Goal: Information Seeking & Learning: Learn about a topic

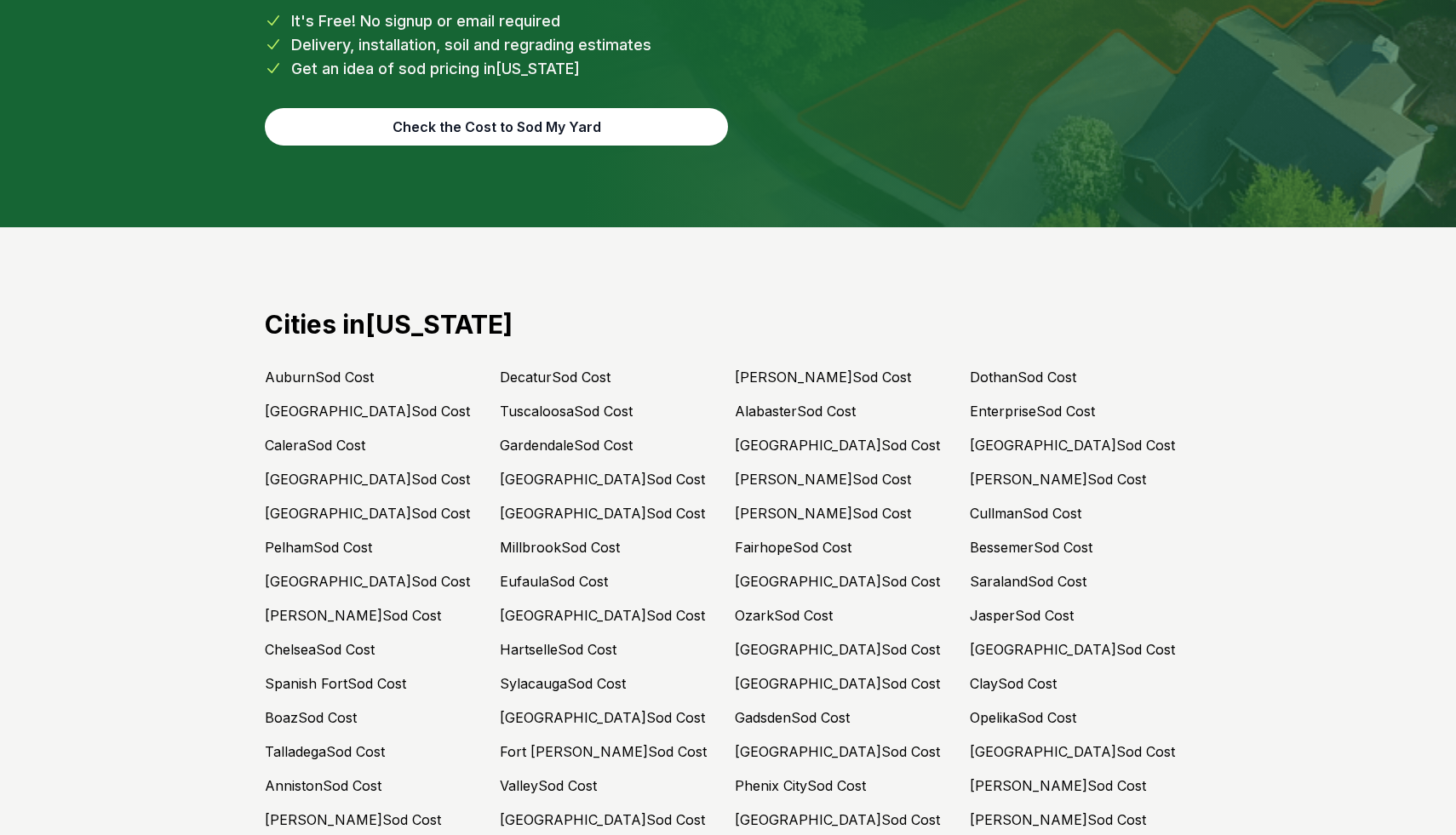
scroll to position [7473, 0]
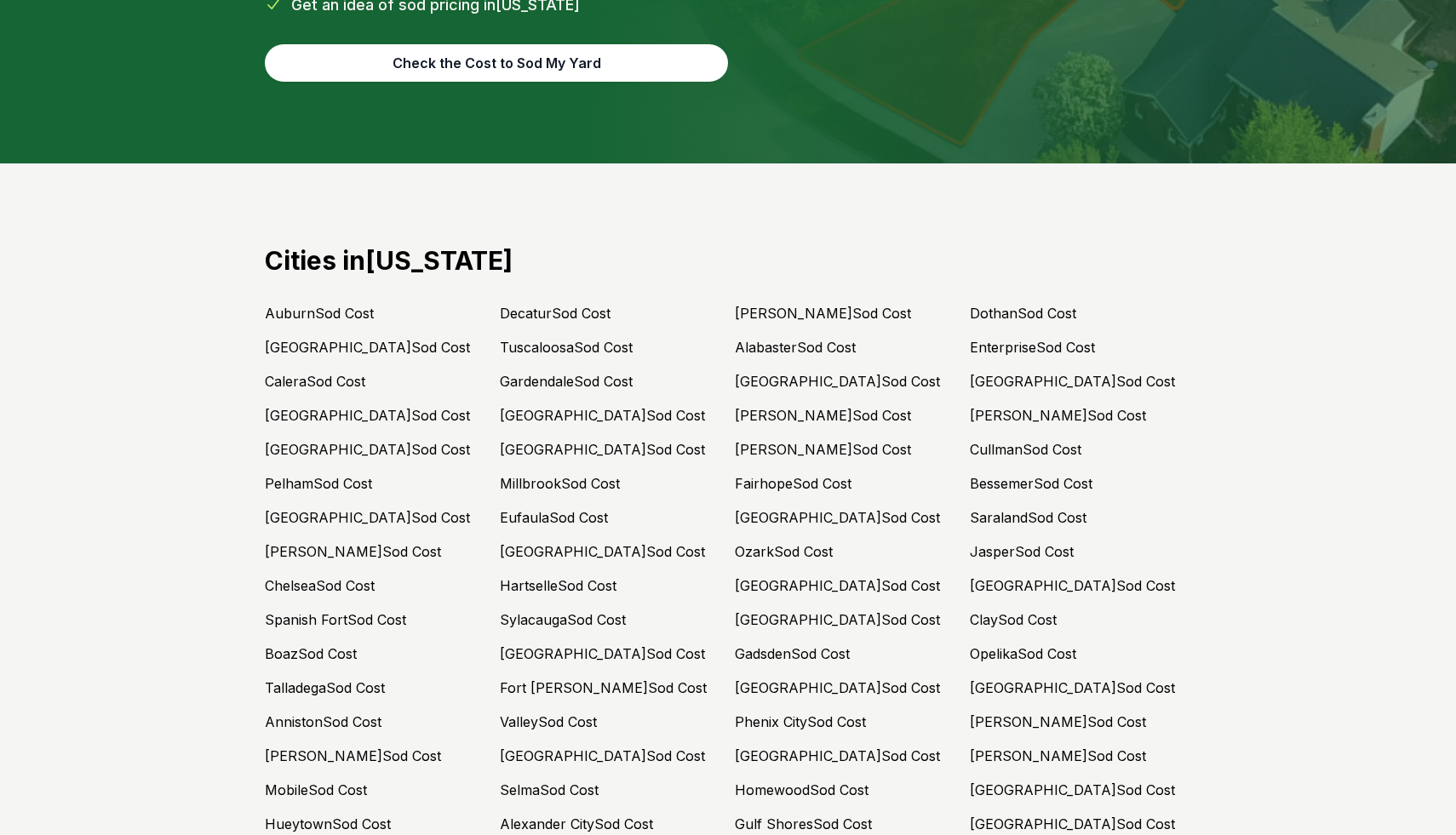
click at [284, 304] on link "Auburn Sod Cost" at bounding box center [318, 313] width 109 height 17
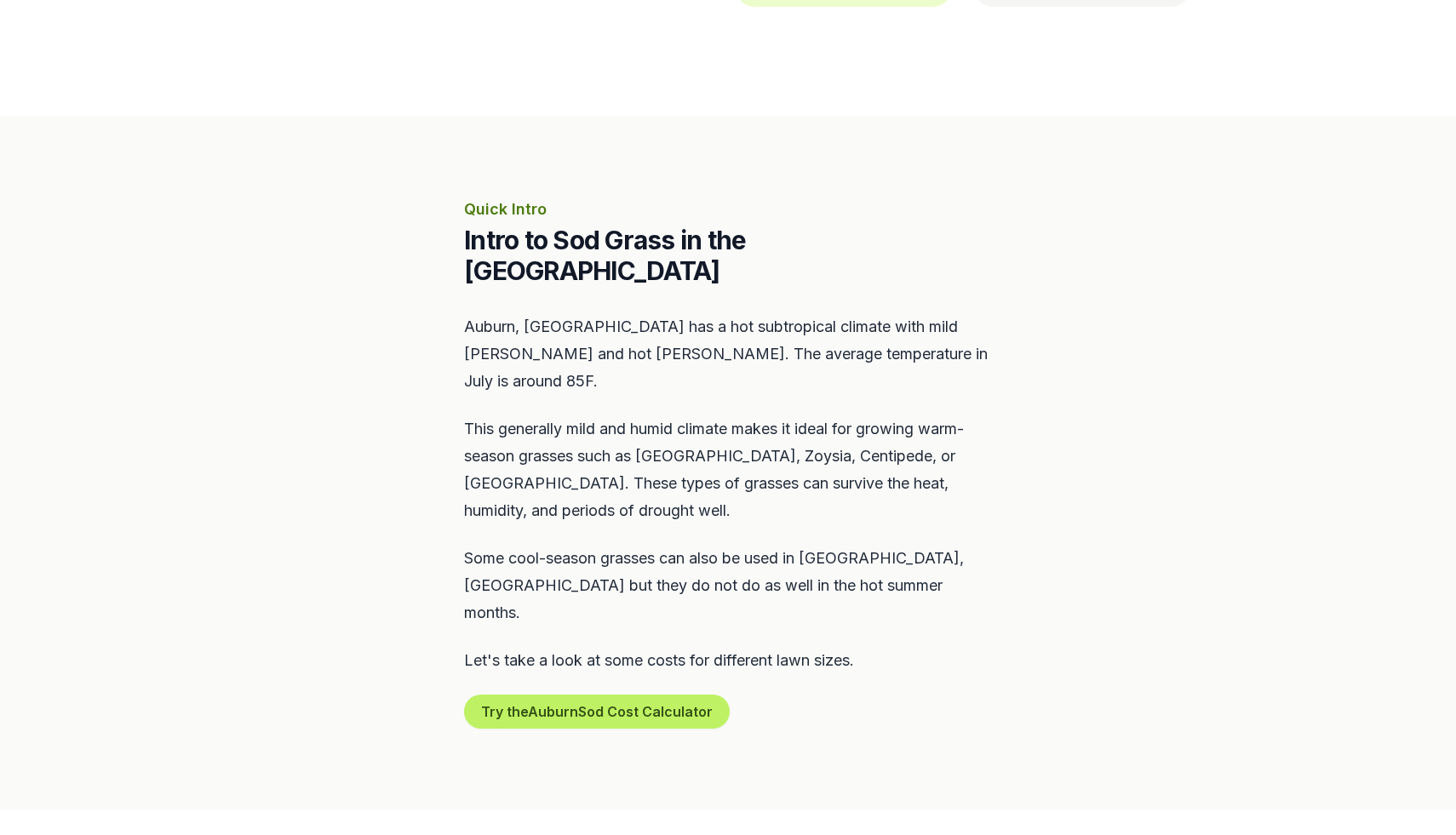
scroll to position [614, 0]
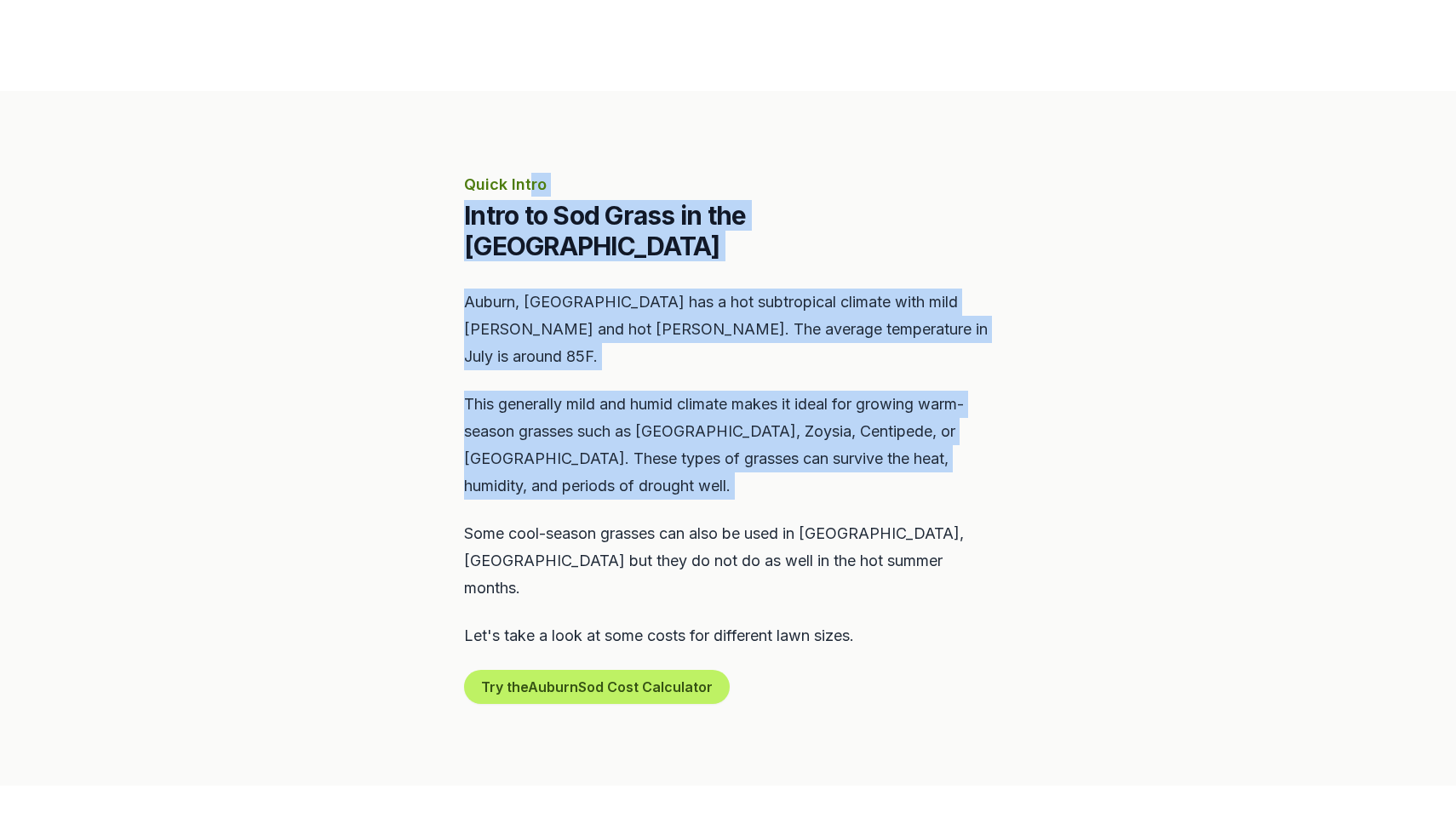
drag, startPoint x: 531, startPoint y: 188, endPoint x: 676, endPoint y: 465, distance: 312.7
click at [676, 465] on div "Quick Intro Intro to Sod Grass in the [GEOGRAPHIC_DATA], [GEOGRAPHIC_DATA] has …" at bounding box center [727, 438] width 528 height 531
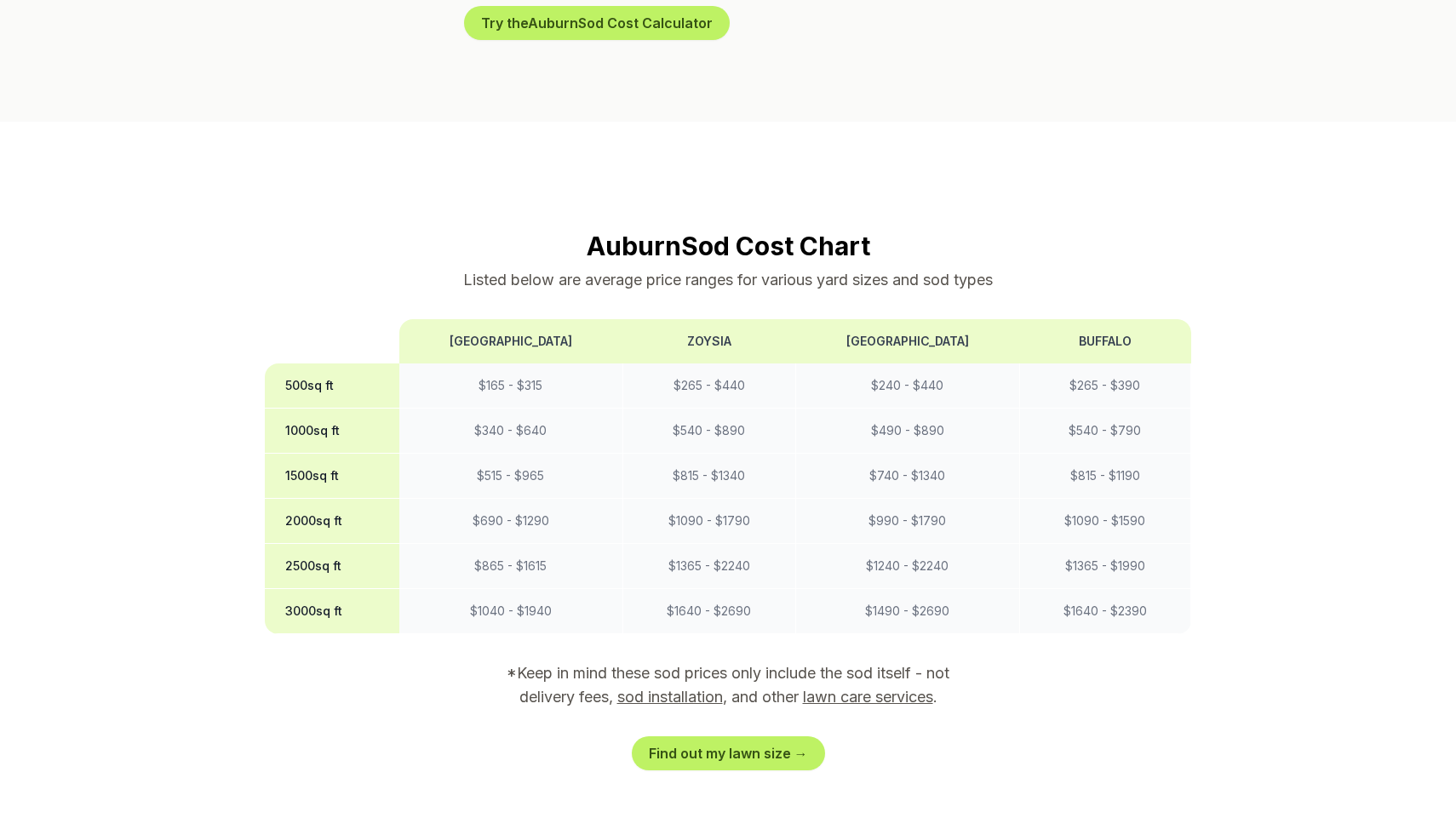
scroll to position [1290, 0]
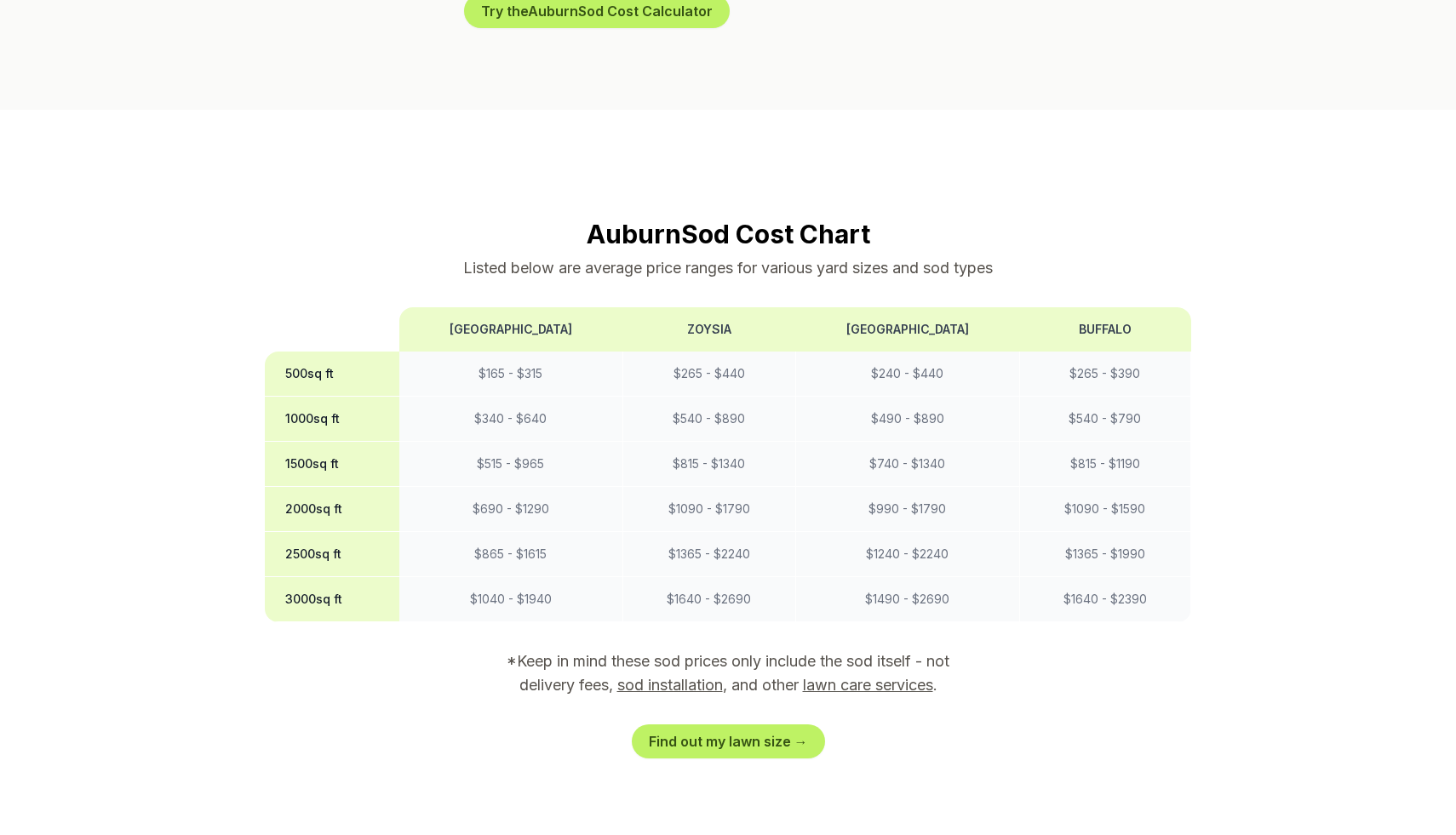
click at [772, 219] on h2 "Auburn Sod Cost Chart" at bounding box center [727, 234] width 926 height 30
drag, startPoint x: 624, startPoint y: 147, endPoint x: 783, endPoint y: 181, distance: 162.6
click at [783, 219] on section "Auburn Sod Cost Chart Listed below are average price ranges for various yard si…" at bounding box center [727, 489] width 926 height 540
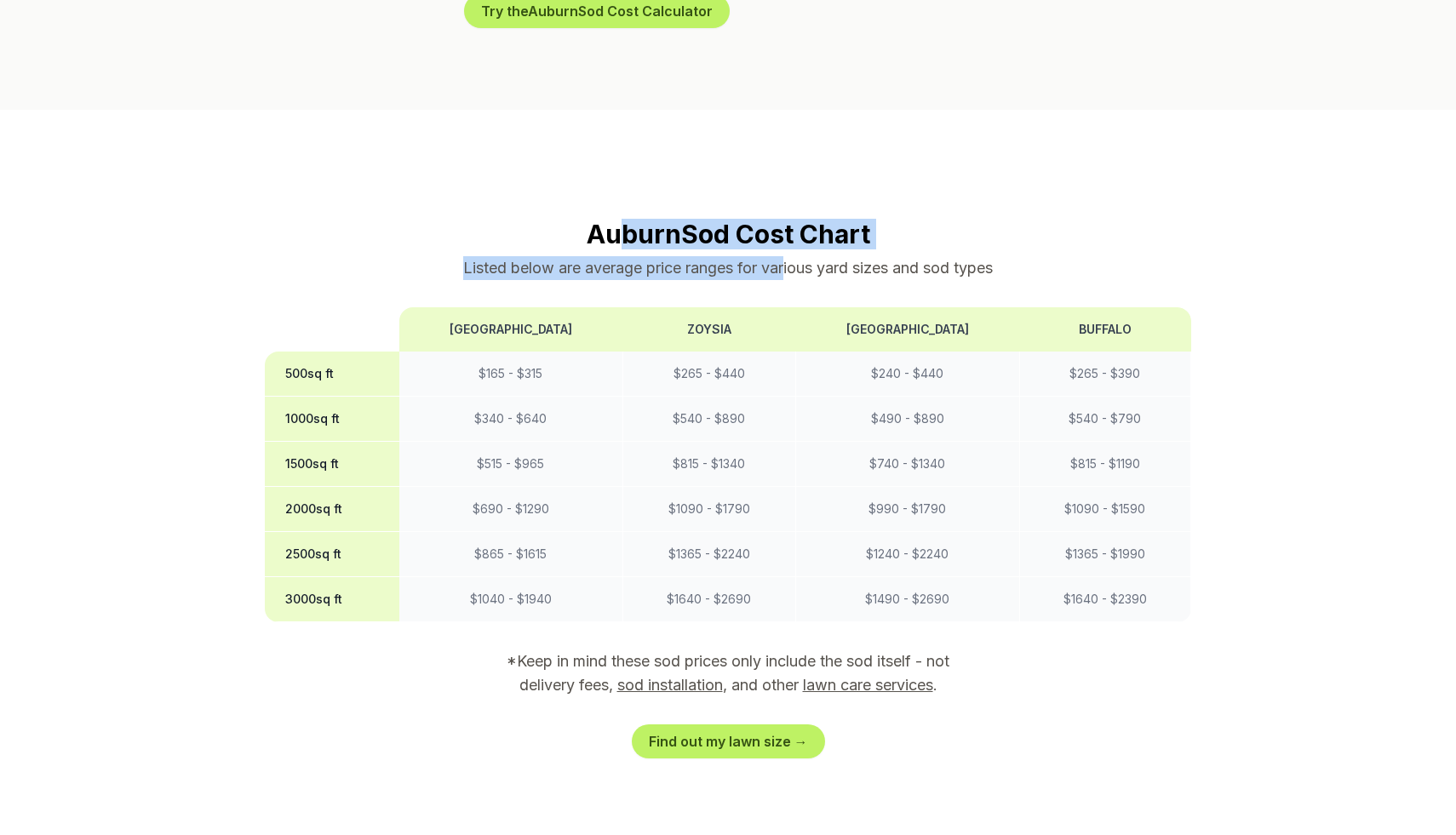
click at [783, 257] on p "Listed below are average price ranges for various yard sizes and sod types" at bounding box center [727, 268] width 926 height 23
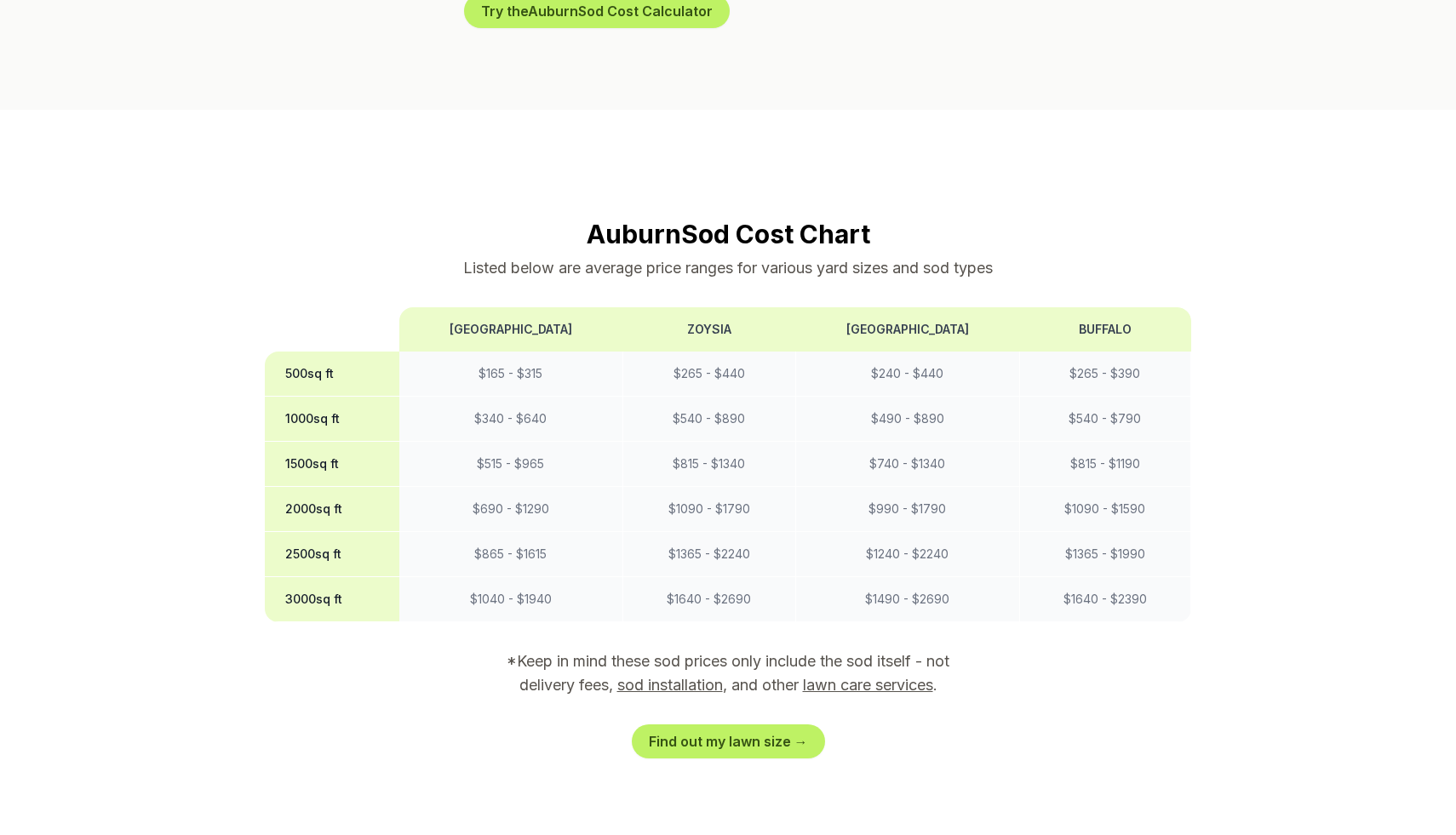
click at [783, 257] on p "Listed below are average price ranges for various yard sizes and sod types" at bounding box center [727, 268] width 926 height 23
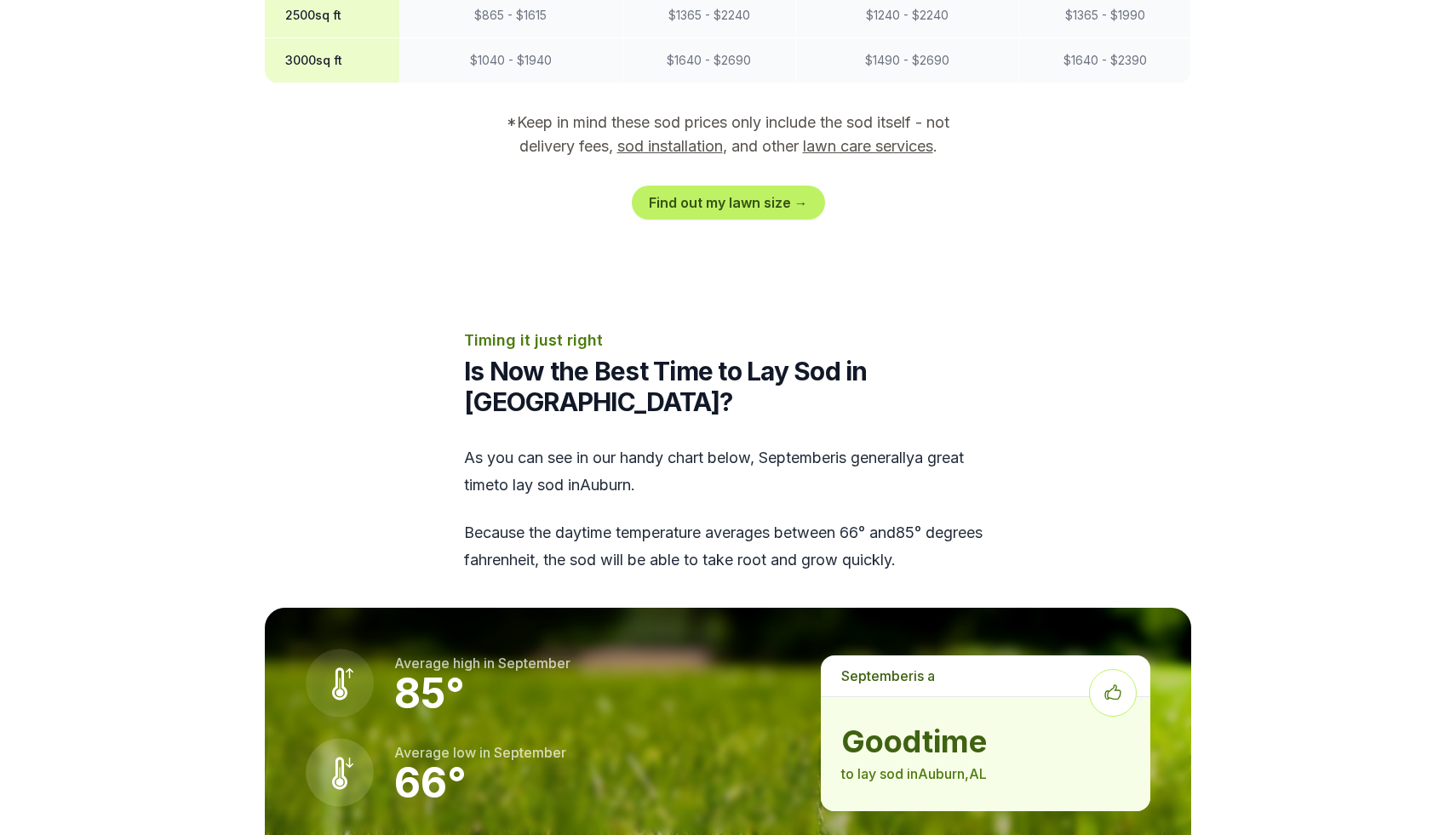
scroll to position [1880, 0]
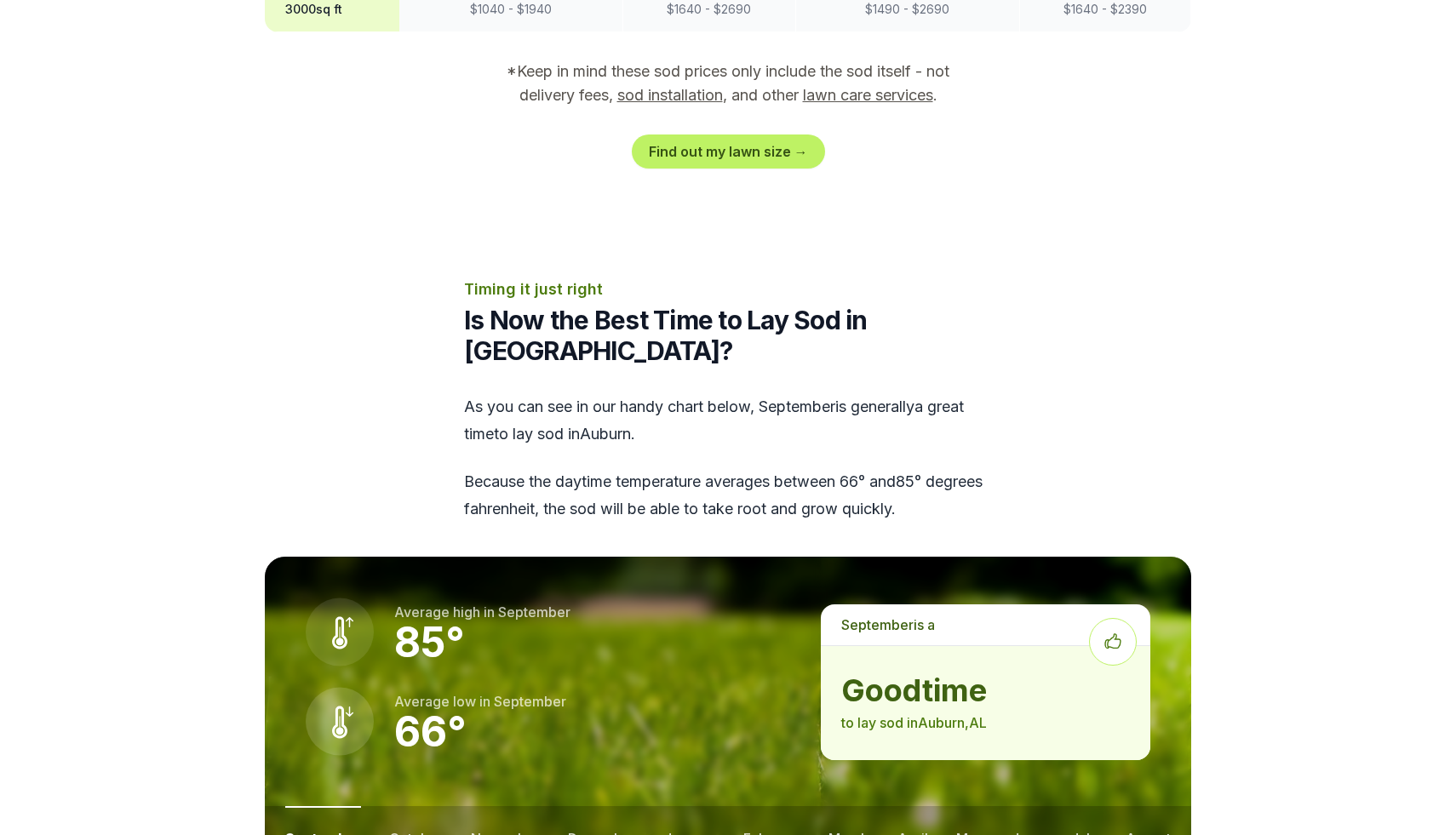
click at [557, 277] on div "Timing it just right Is Now the Best Time to Lay Sod in [GEOGRAPHIC_DATA]? As y…" at bounding box center [727, 400] width 528 height 245
drag, startPoint x: 557, startPoint y: 217, endPoint x: 731, endPoint y: 261, distance: 179.5
click at [731, 277] on div "Timing it just right Is Now the Best Time to Lay Sod in [GEOGRAPHIC_DATA]? As y…" at bounding box center [727, 400] width 528 height 245
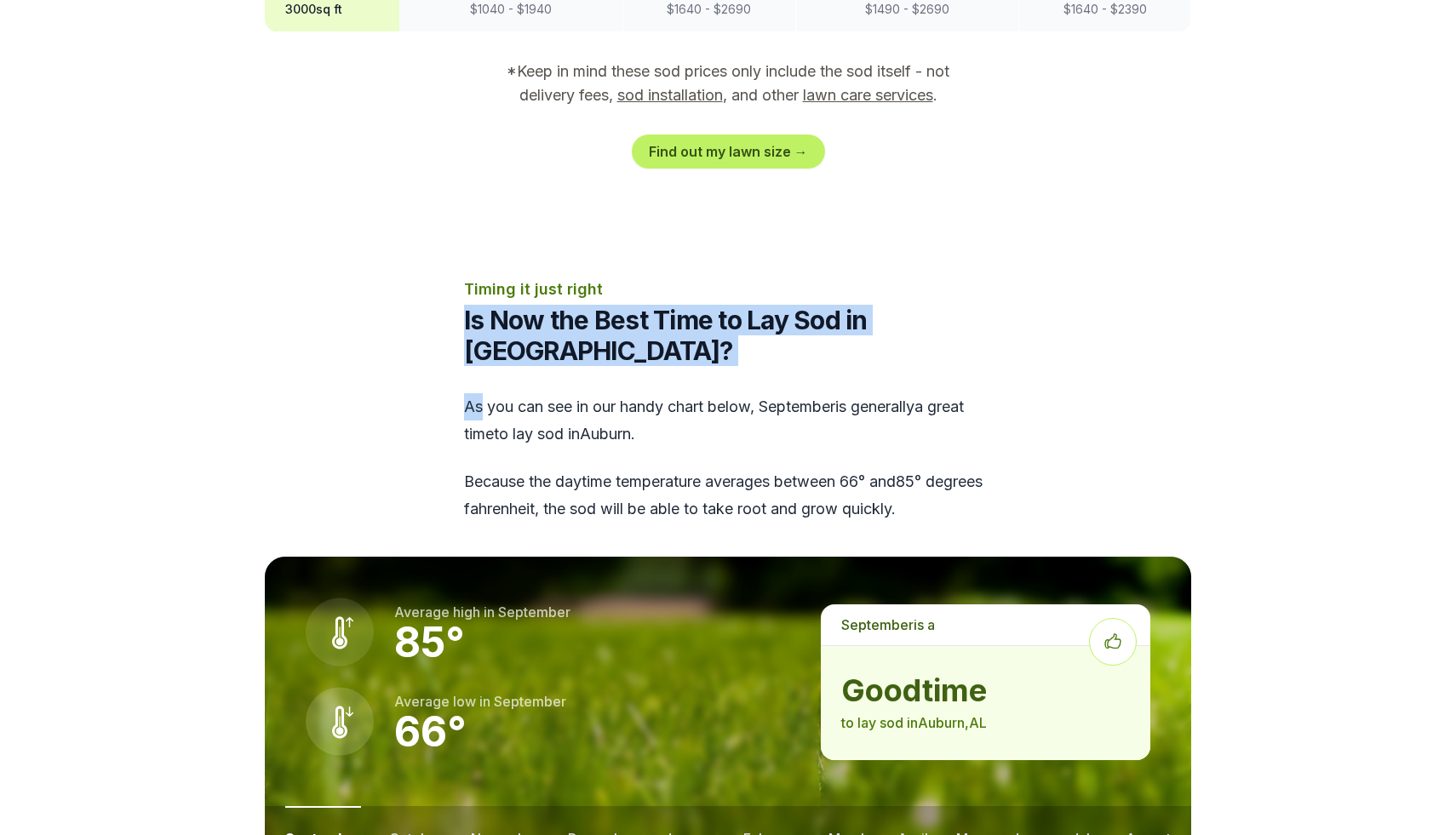
click at [731, 277] on div "Timing it just right Is Now the Best Time to Lay Sod in [GEOGRAPHIC_DATA]? As y…" at bounding box center [727, 400] width 528 height 245
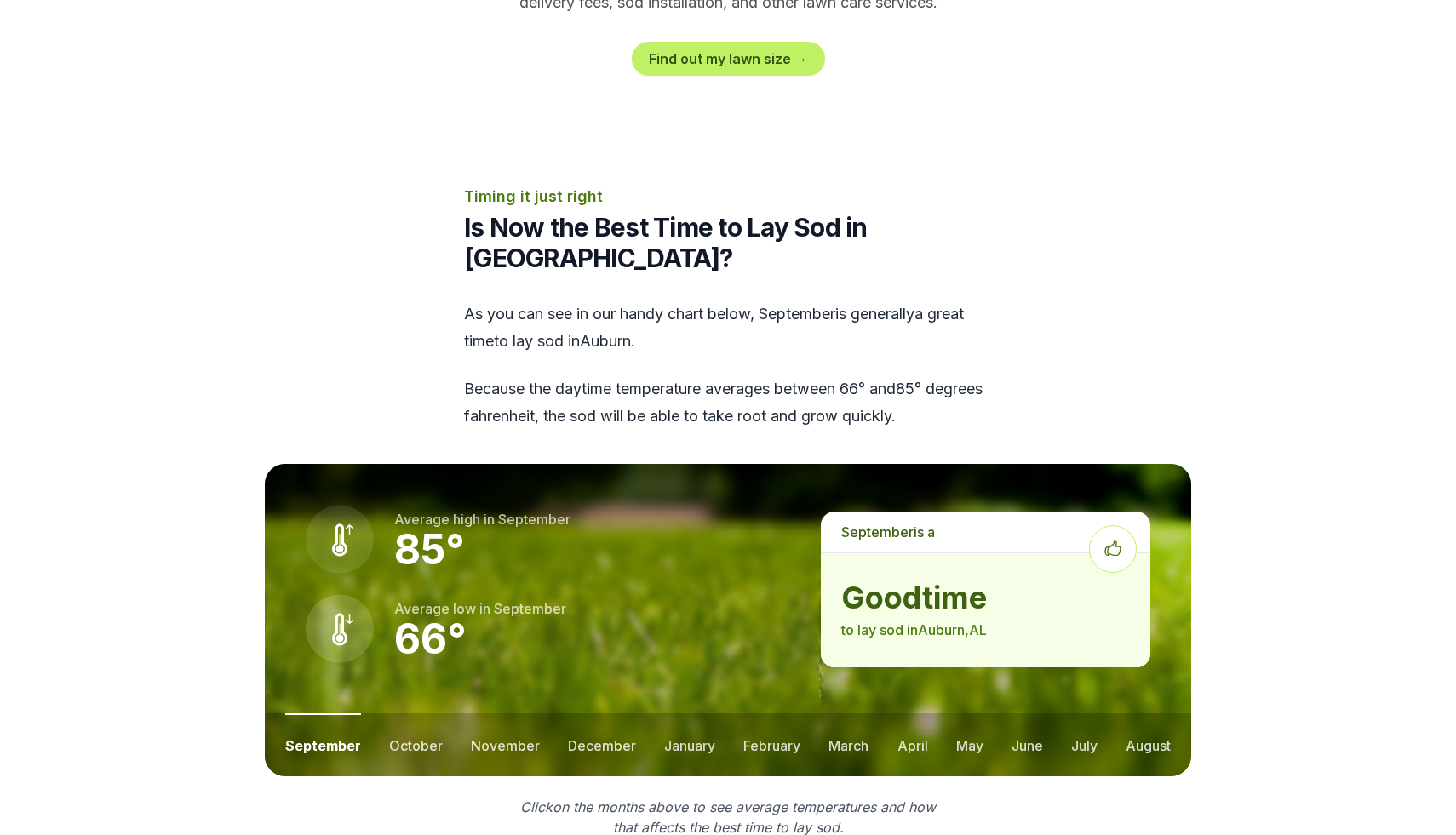
scroll to position [2056, 0]
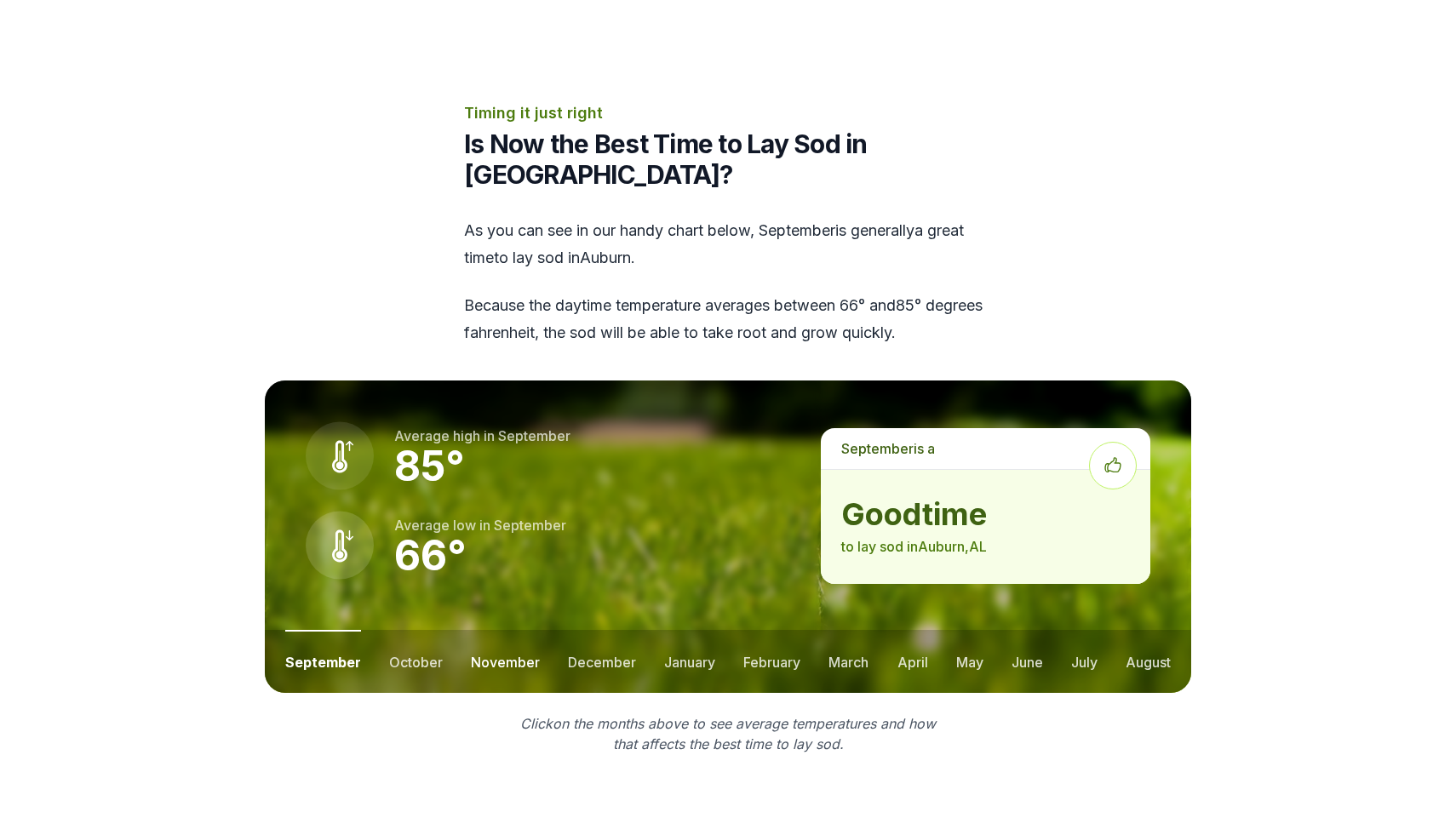
click at [484, 630] on button "november" at bounding box center [504, 661] width 69 height 63
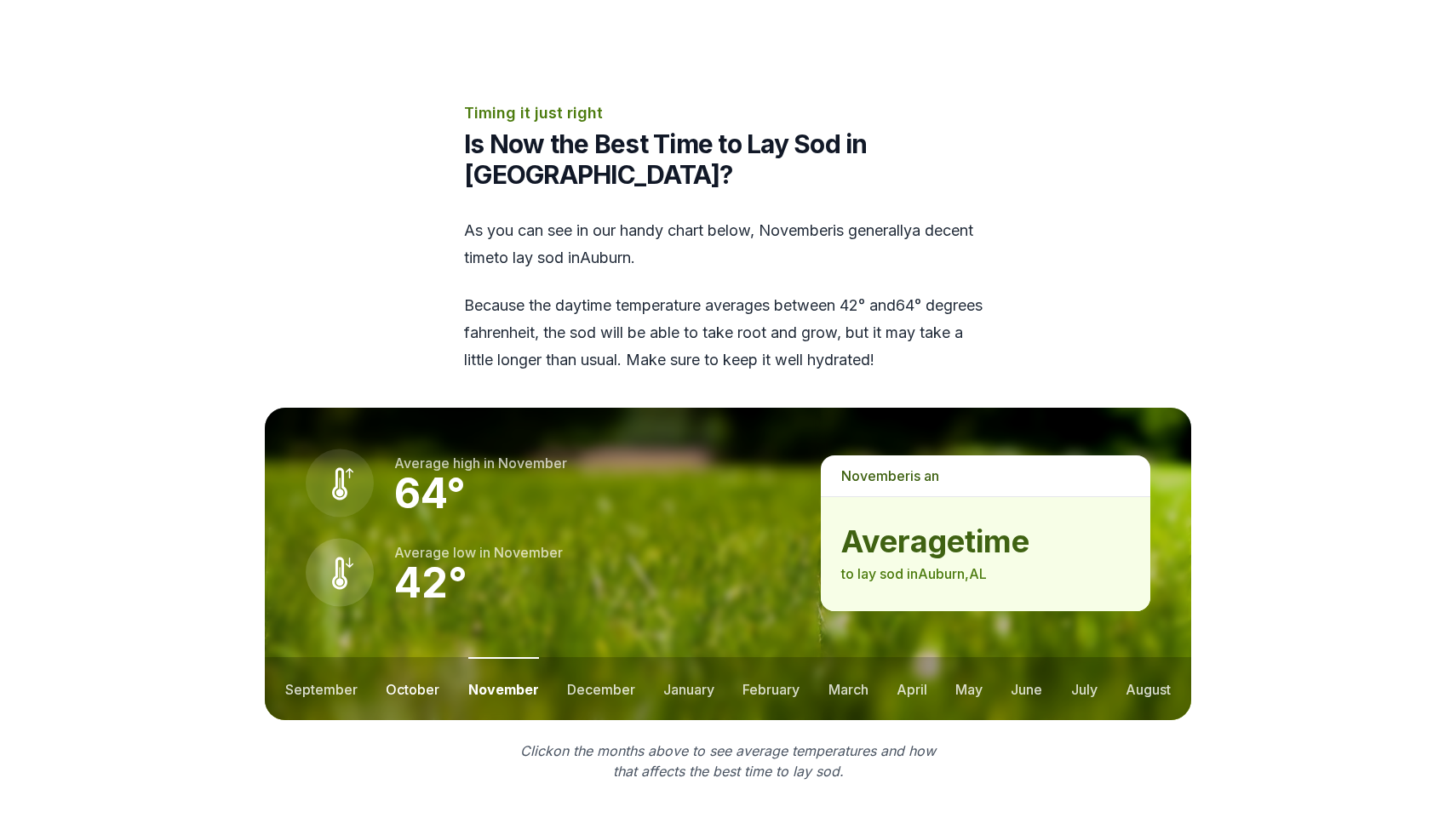
click at [394, 658] on button "october" at bounding box center [412, 689] width 54 height 63
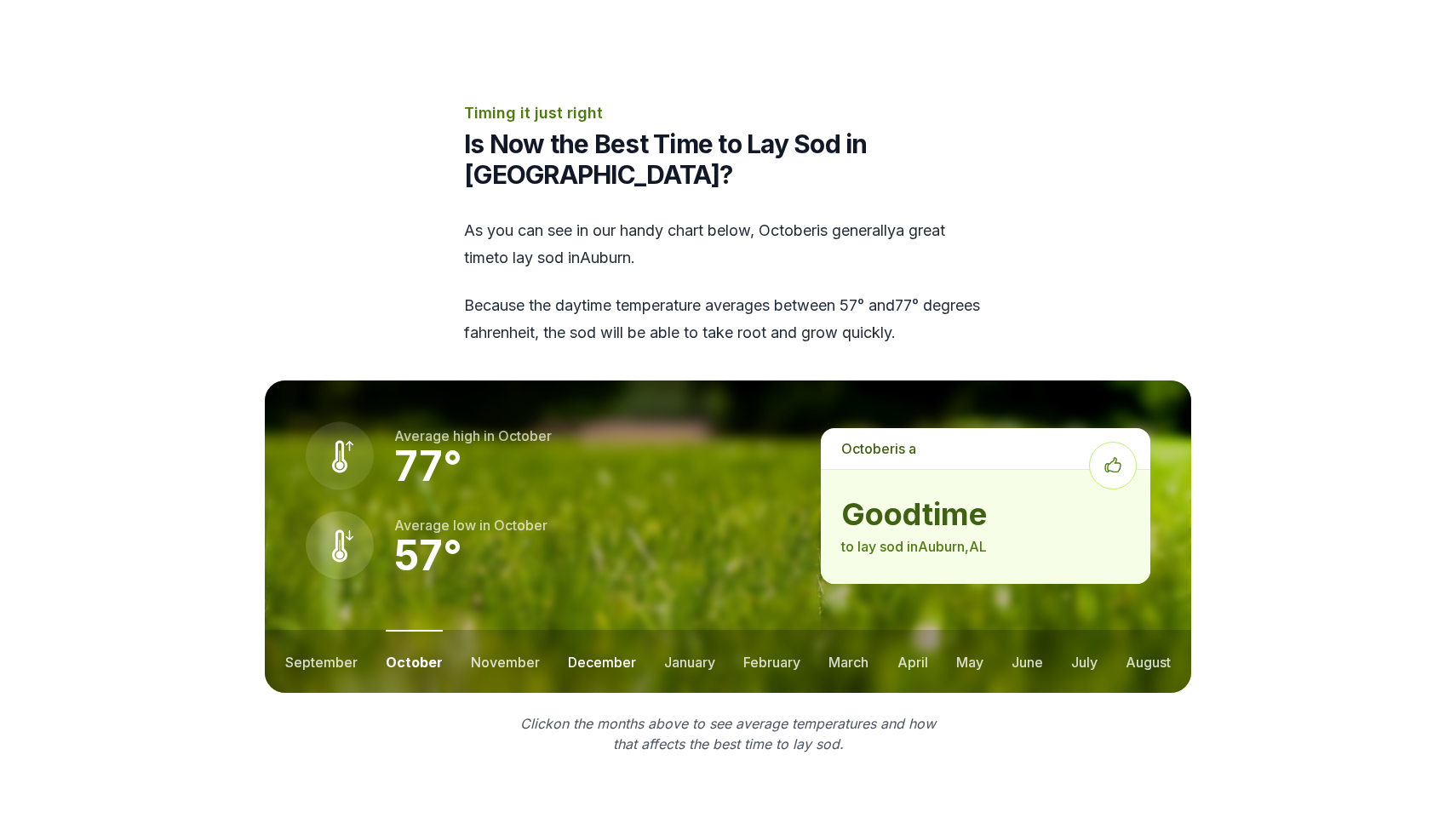
click at [584, 630] on button "december" at bounding box center [602, 661] width 68 height 63
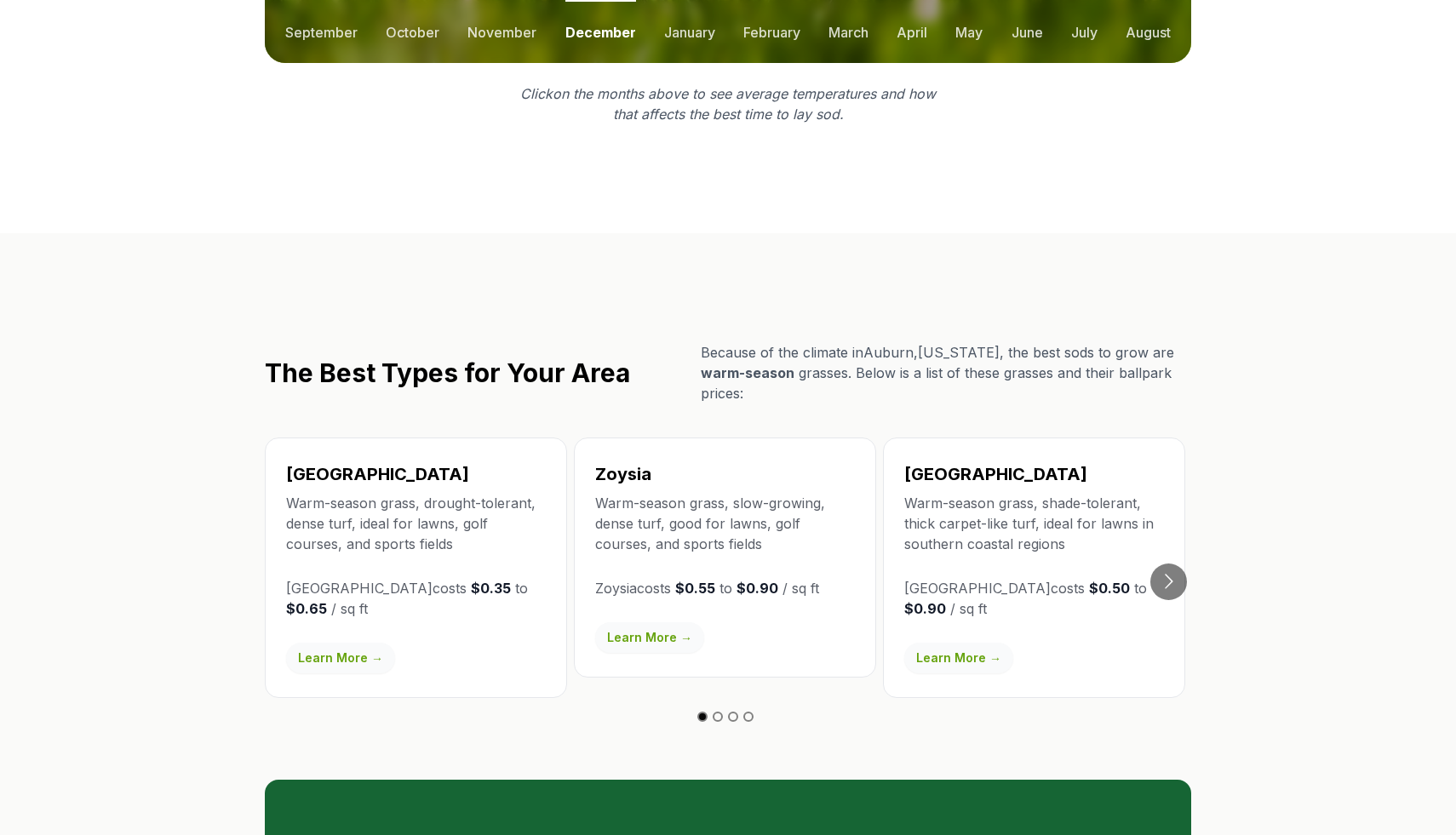
scroll to position [2759, 0]
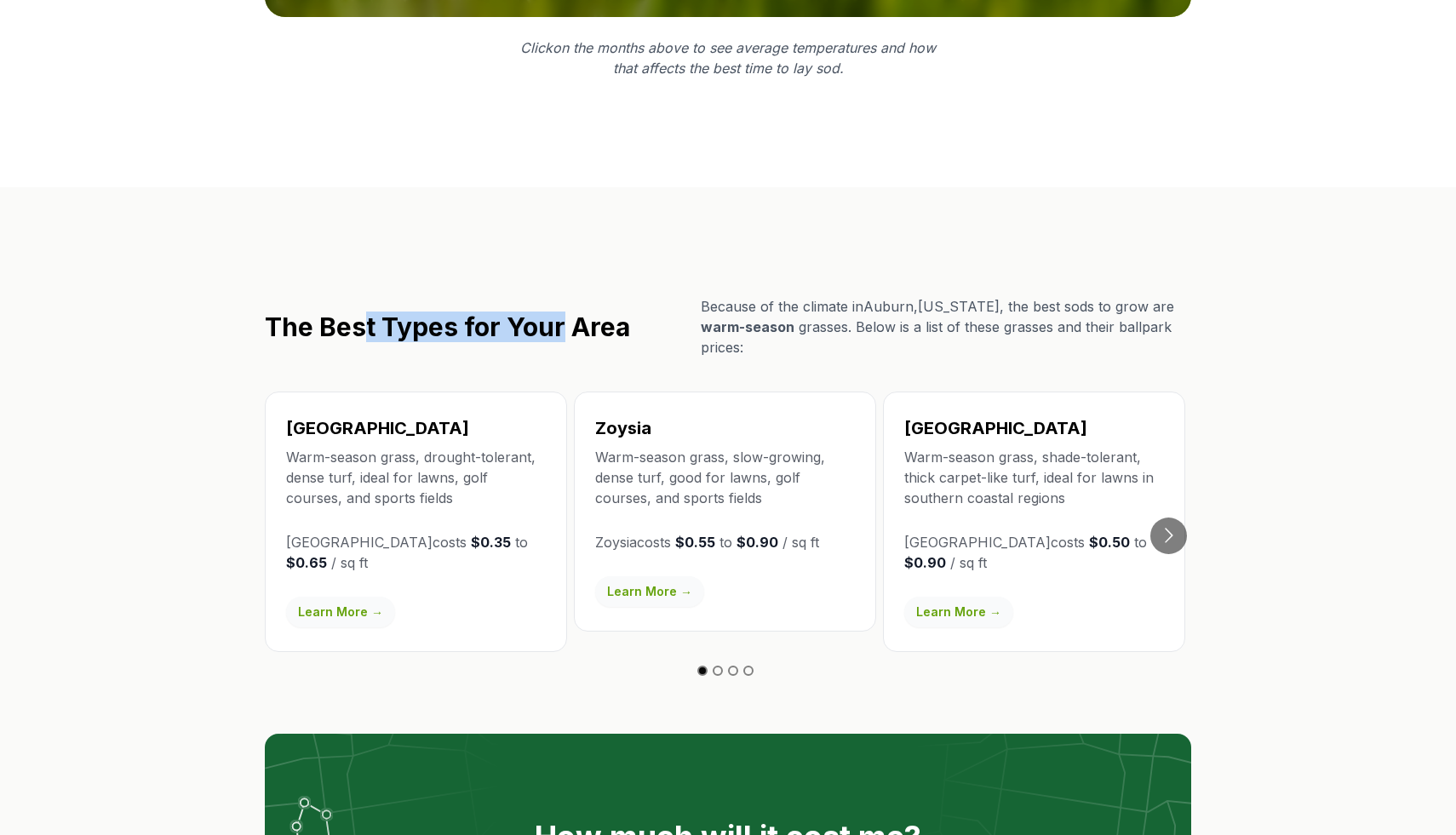
drag, startPoint x: 368, startPoint y: 203, endPoint x: 617, endPoint y: 187, distance: 249.5
click at [617, 297] on div "The Best Types for Your Area Because of the climate in [GEOGRAPHIC_DATA] , [US_…" at bounding box center [727, 327] width 926 height 61
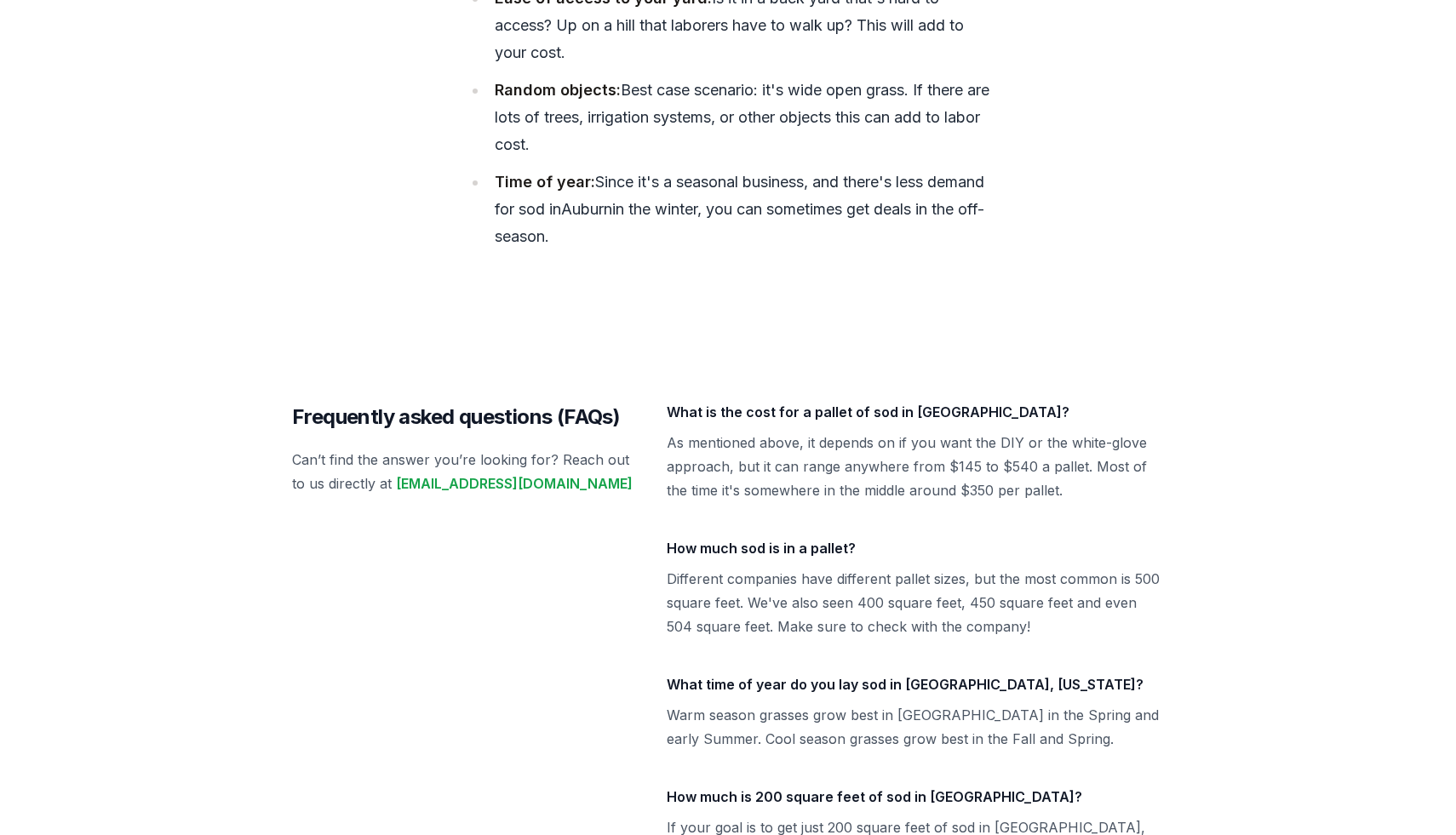
scroll to position [7187, 0]
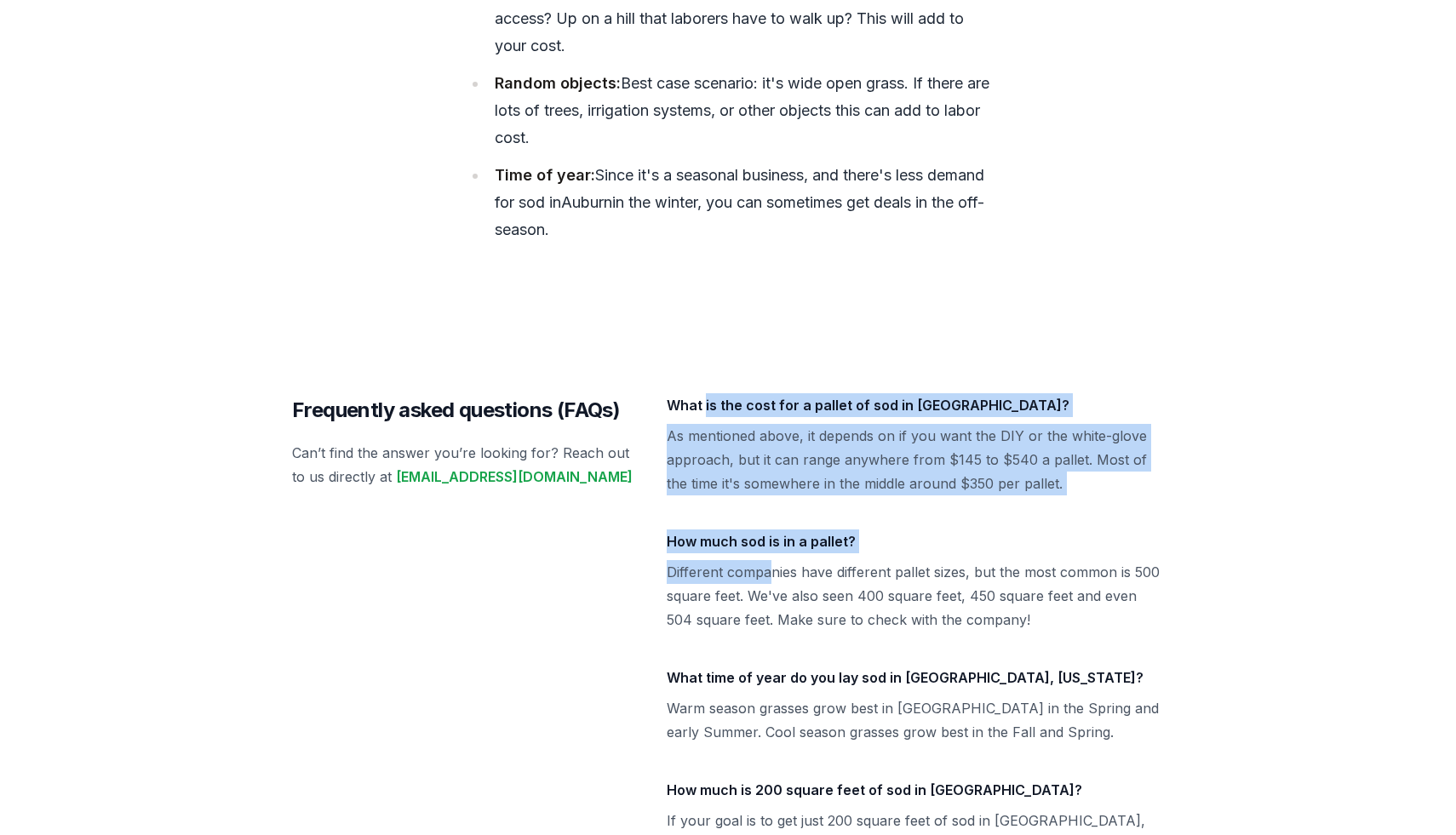
drag, startPoint x: 705, startPoint y: 239, endPoint x: 766, endPoint y: 404, distance: 175.9
click at [766, 404] on dl "What is the cost for a pallet of sod in [GEOGRAPHIC_DATA]? As mentioned above, …" at bounding box center [915, 648] width 498 height 511
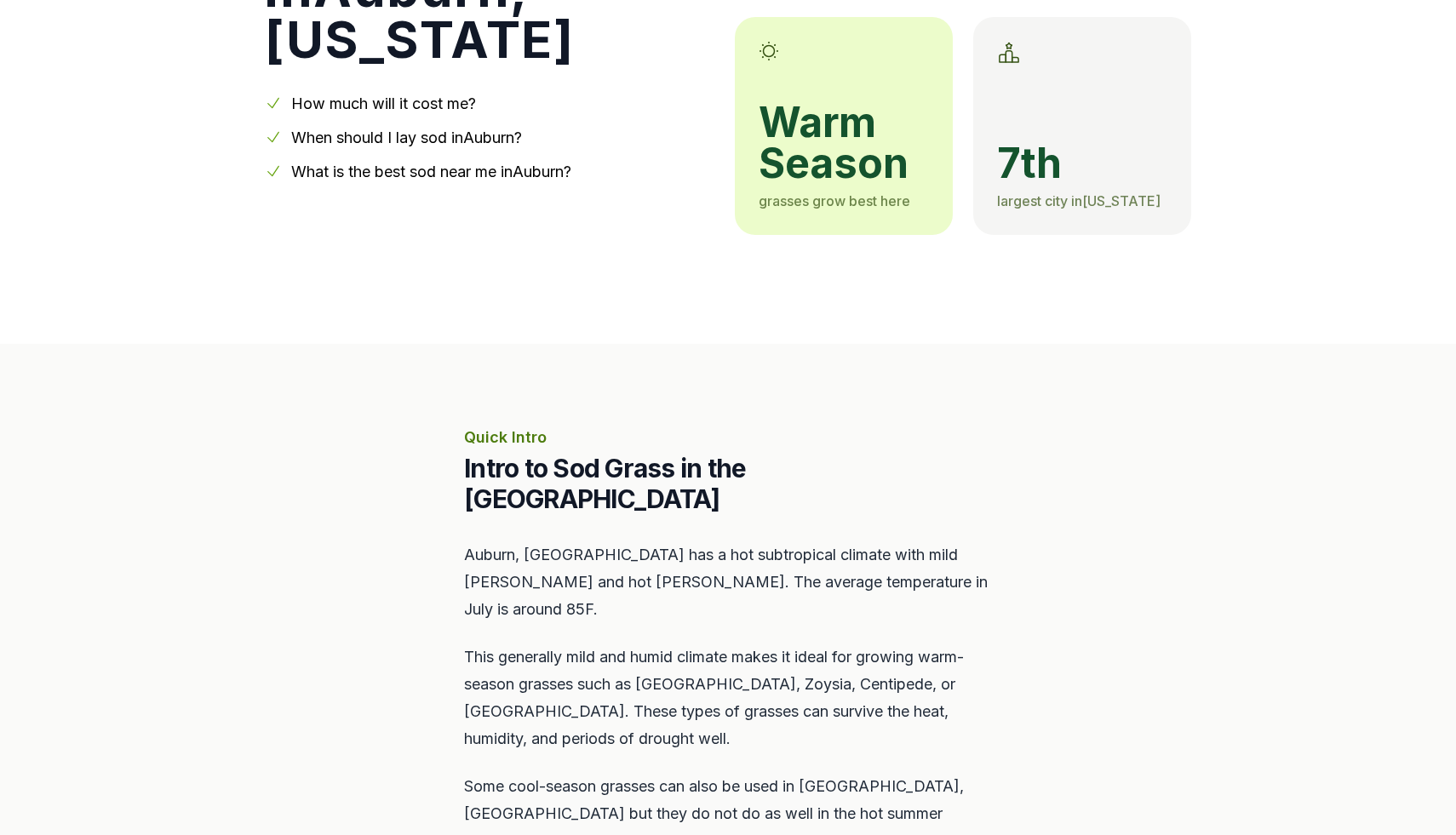
scroll to position [485, 0]
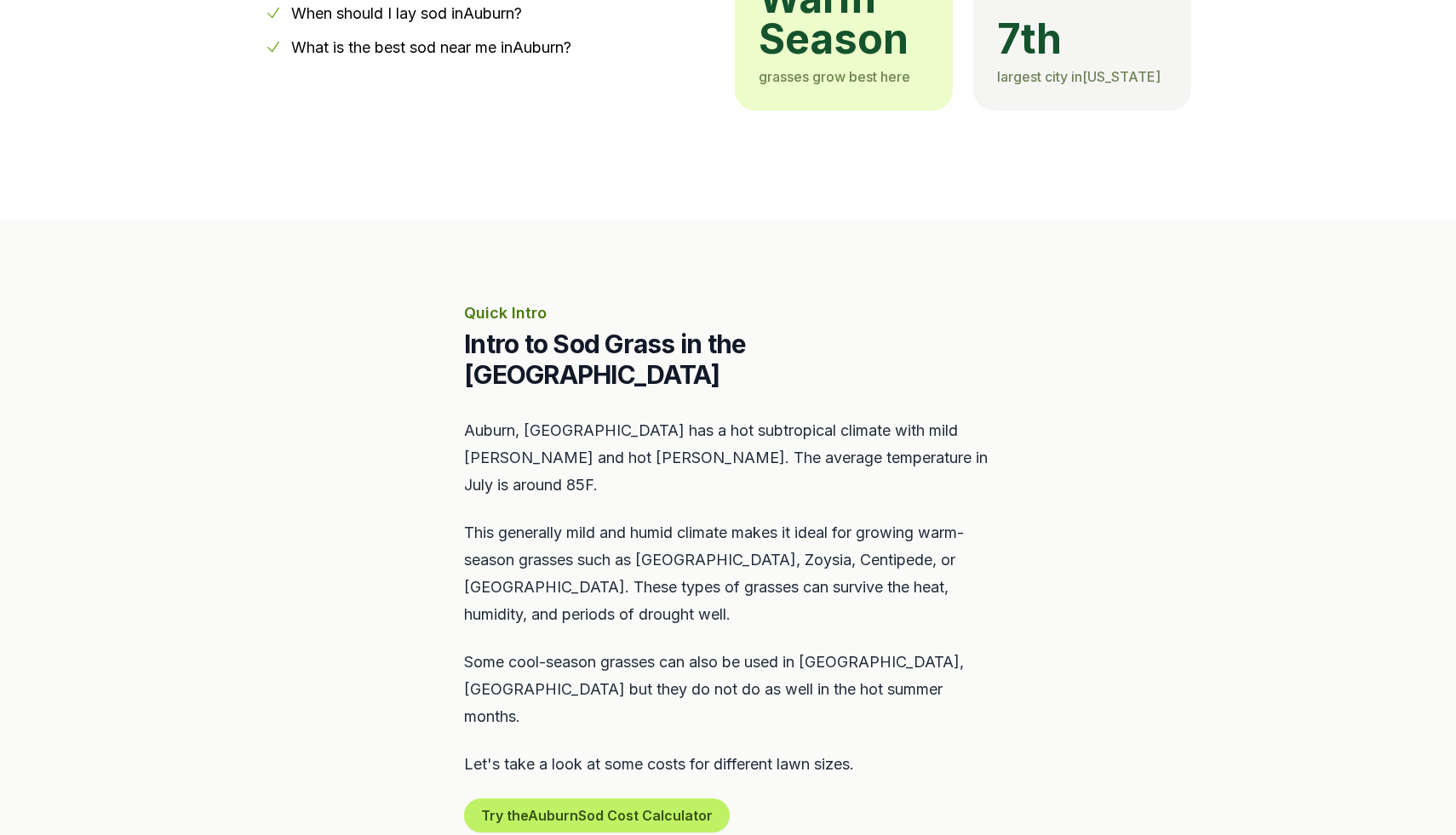
drag, startPoint x: 619, startPoint y: 401, endPoint x: 647, endPoint y: 462, distance: 67.1
click at [647, 462] on div "Auburn, [GEOGRAPHIC_DATA] has a hot subtropical climate with mild [PERSON_NAME]…" at bounding box center [727, 625] width 528 height 416
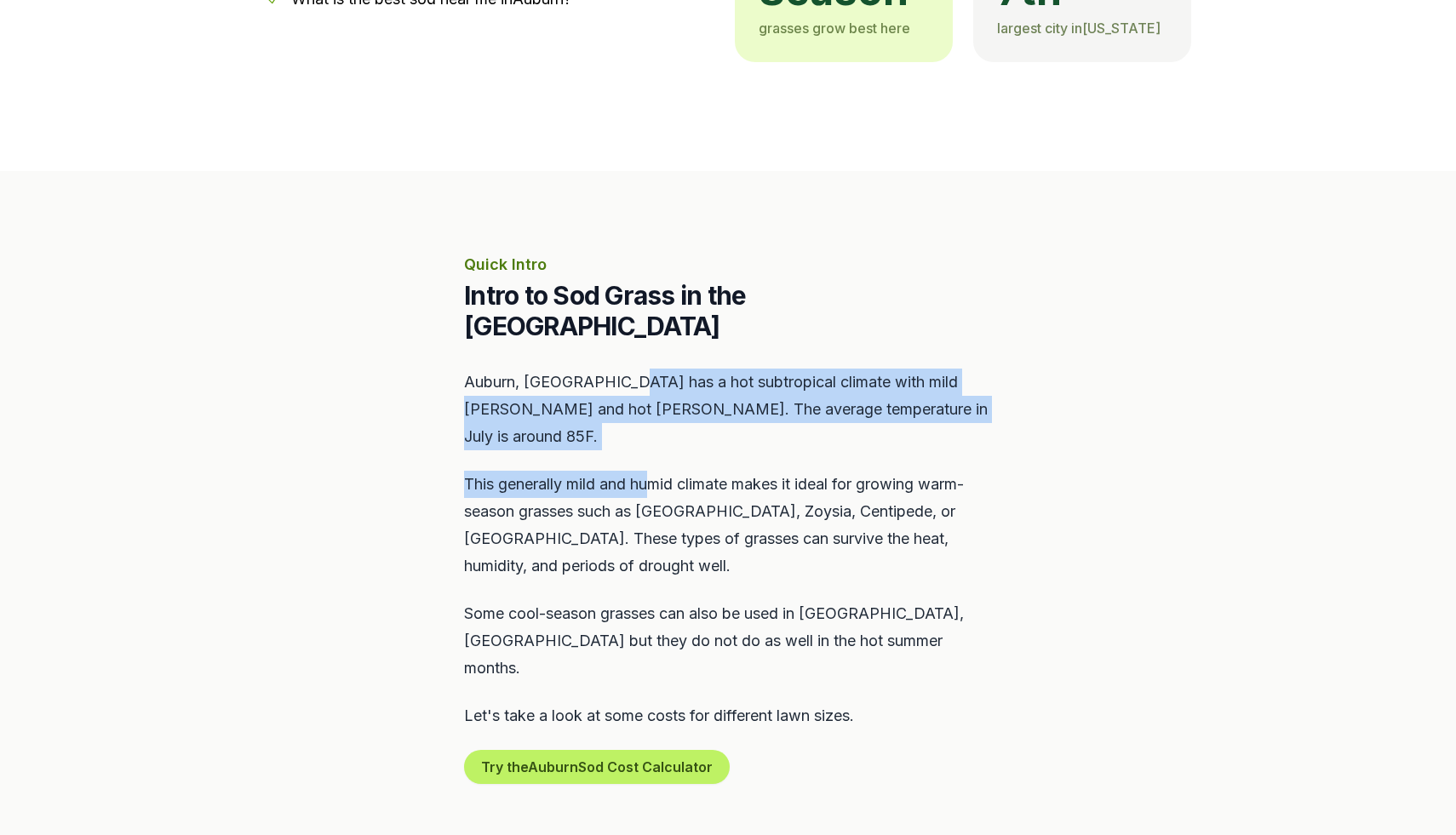
scroll to position [563, 0]
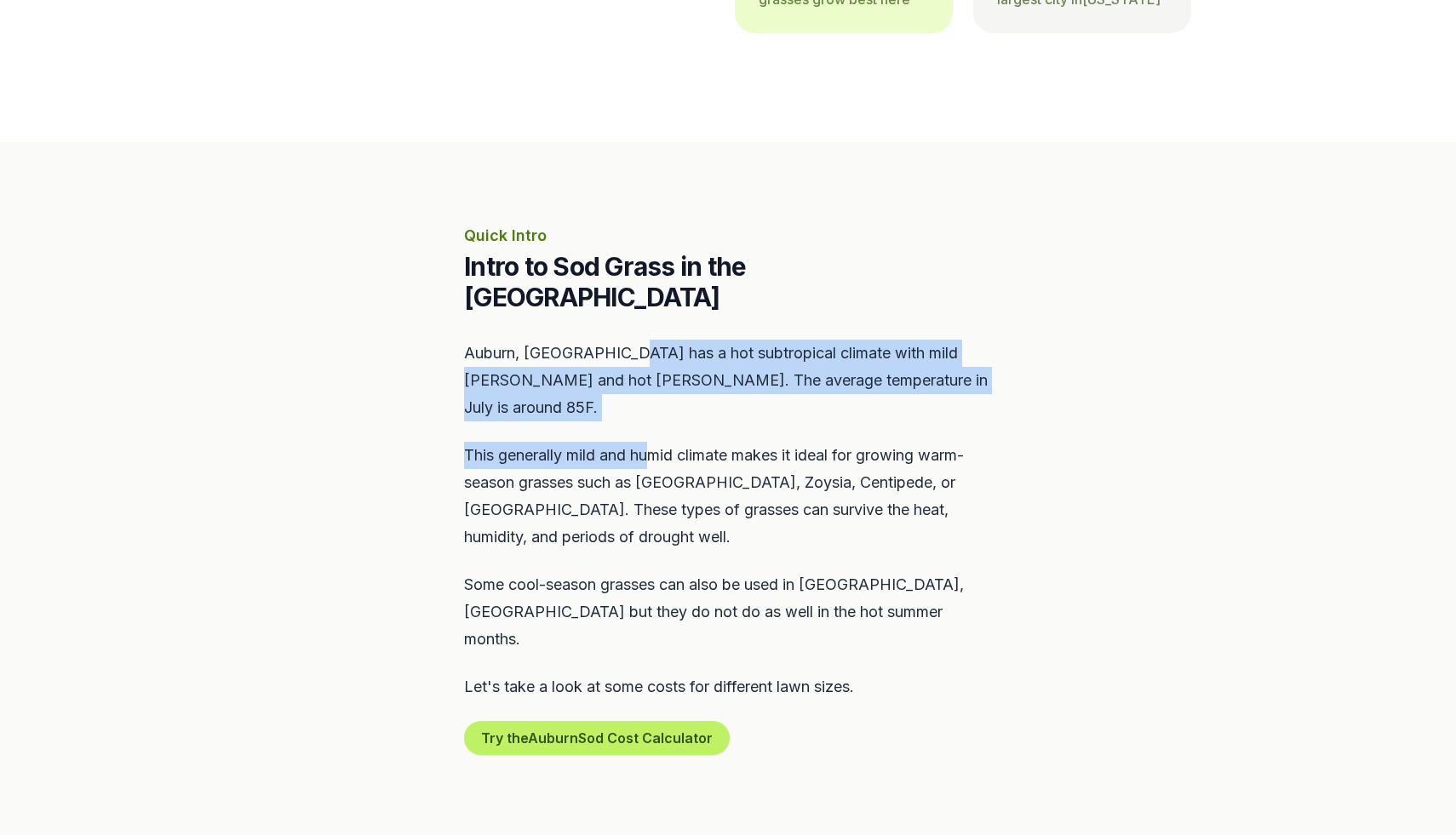
click at [648, 442] on p "This generally mild and humid climate makes it ideal for growing warm-season gr…" at bounding box center [727, 496] width 528 height 109
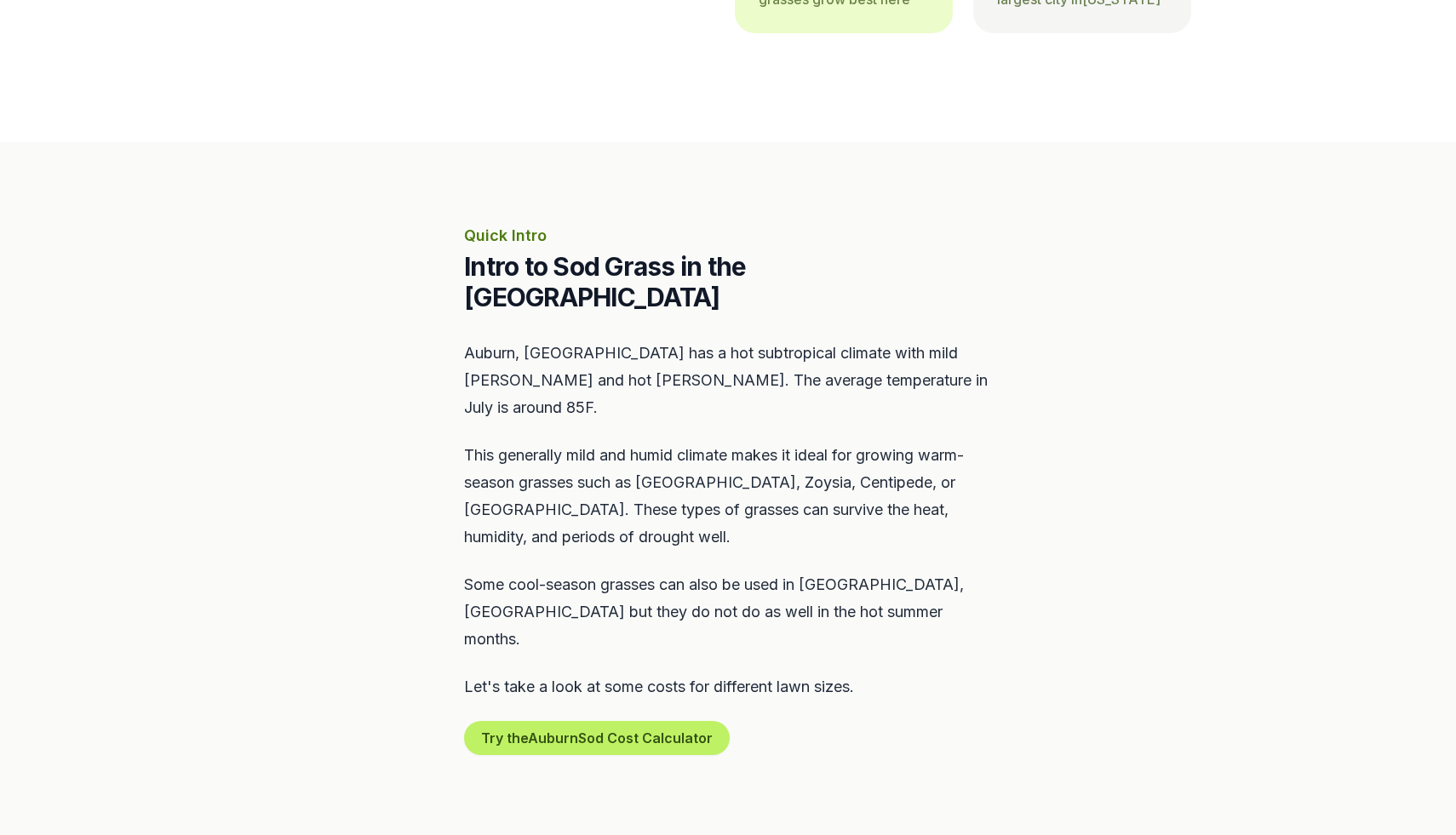
click at [648, 442] on p "This generally mild and humid climate makes it ideal for growing warm-season gr…" at bounding box center [727, 496] width 528 height 109
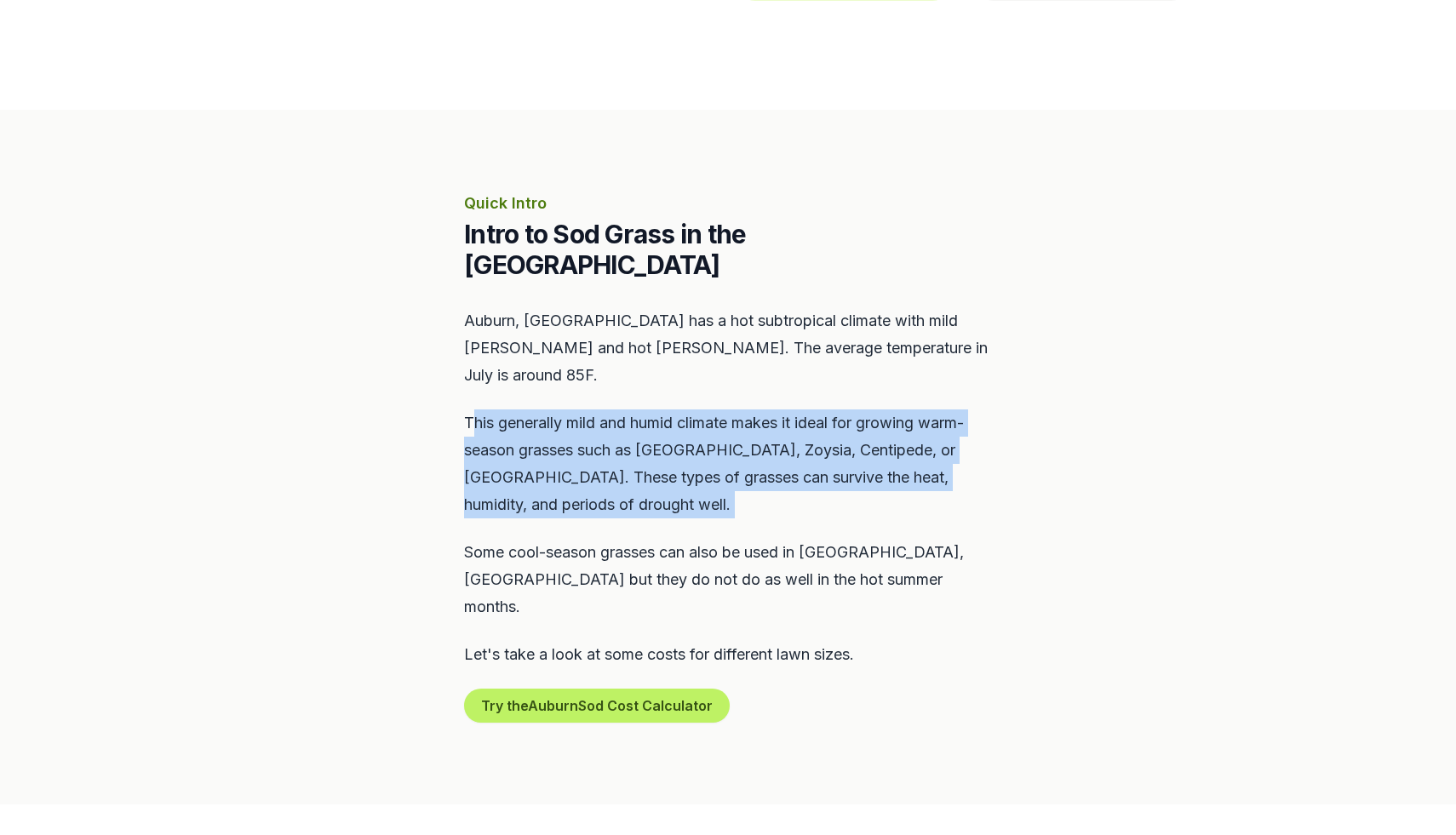
scroll to position [616, 0]
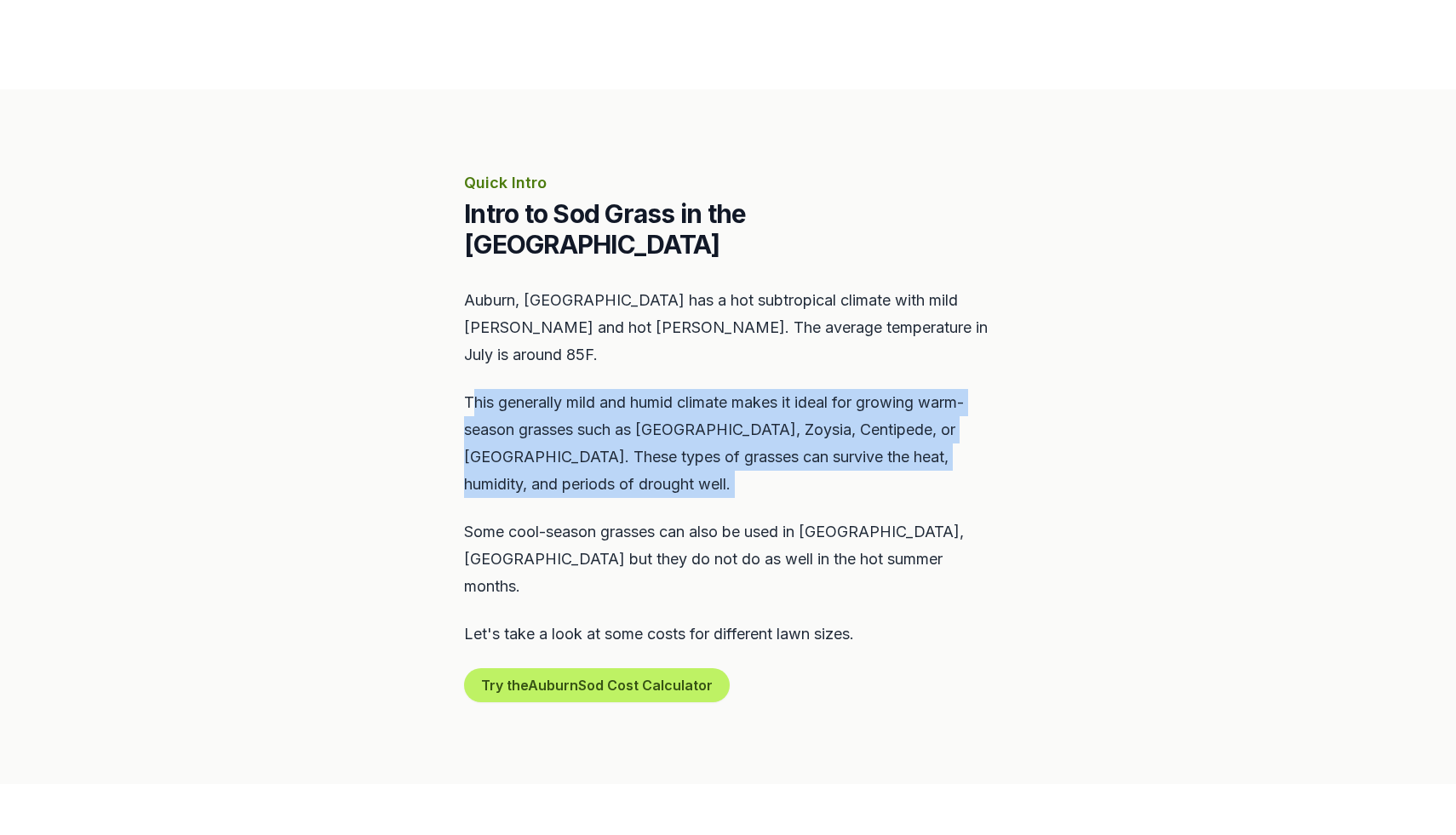
click at [732, 518] on p "Some cool-season grasses can also be used in [GEOGRAPHIC_DATA], [GEOGRAPHIC_DAT…" at bounding box center [727, 559] width 528 height 82
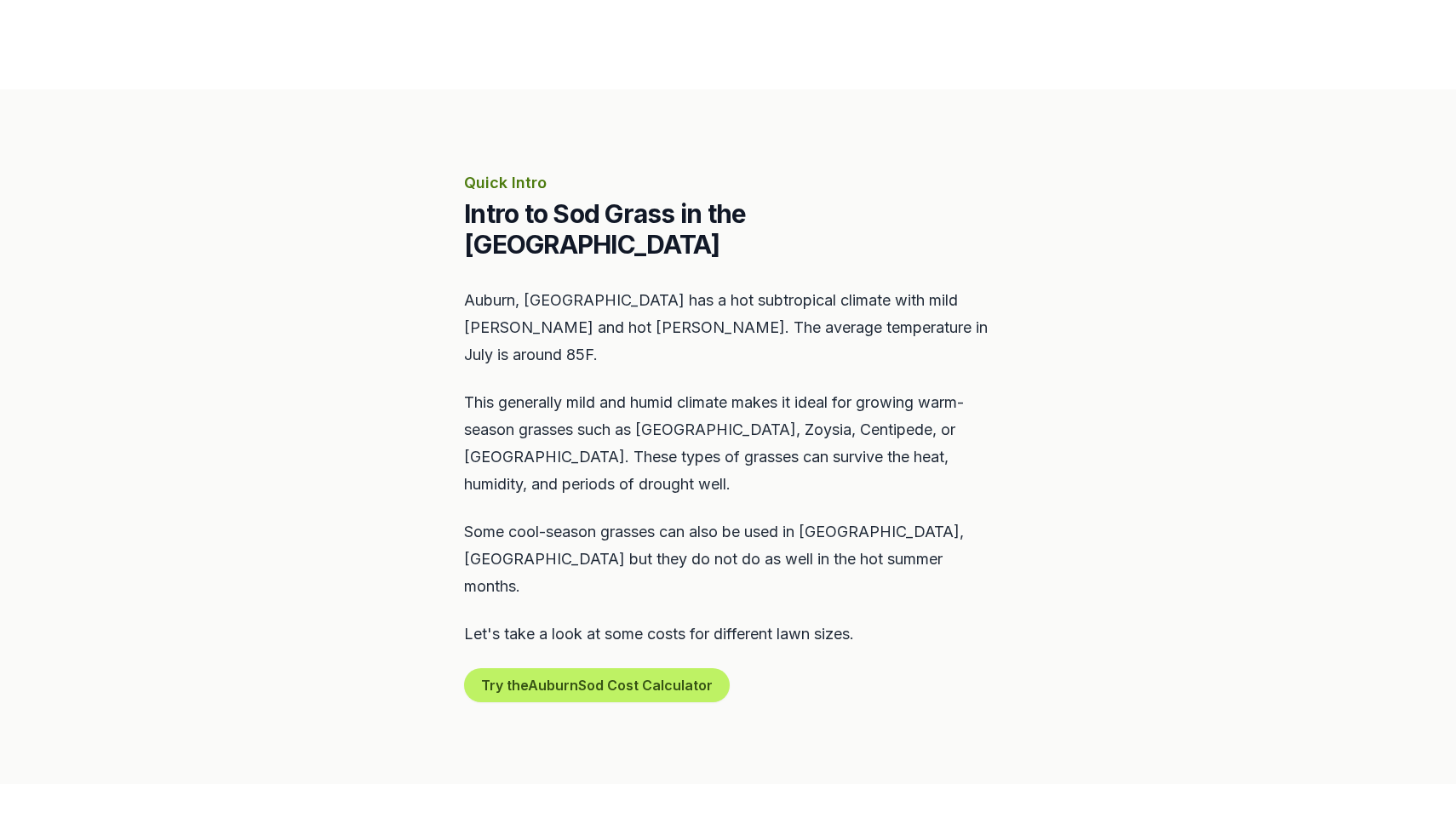
click at [732, 518] on p "Some cool-season grasses can also be used in [GEOGRAPHIC_DATA], [GEOGRAPHIC_DAT…" at bounding box center [727, 559] width 528 height 82
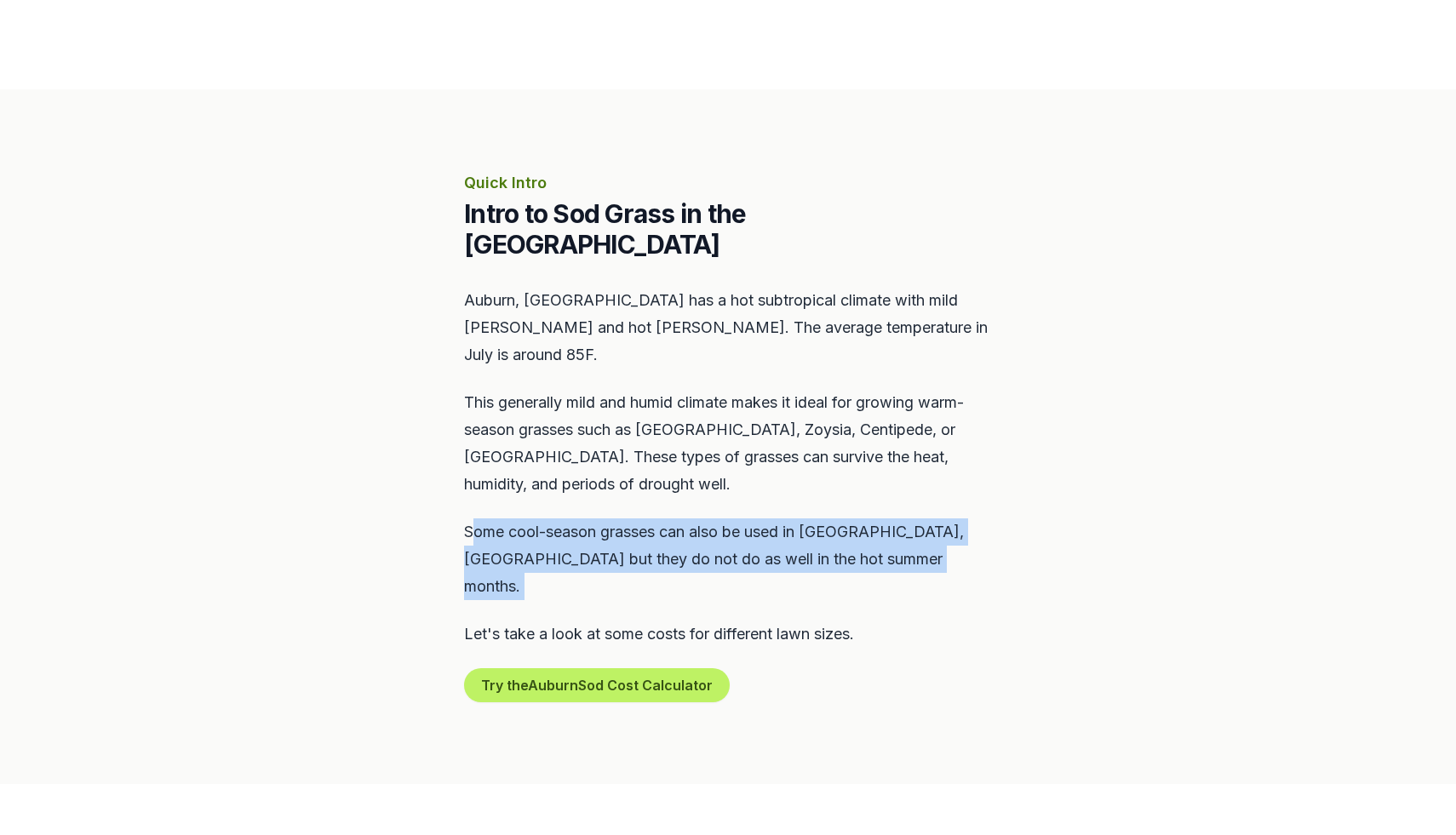
click at [759, 518] on p "Some cool-season grasses can also be used in [GEOGRAPHIC_DATA], [GEOGRAPHIC_DAT…" at bounding box center [727, 559] width 528 height 82
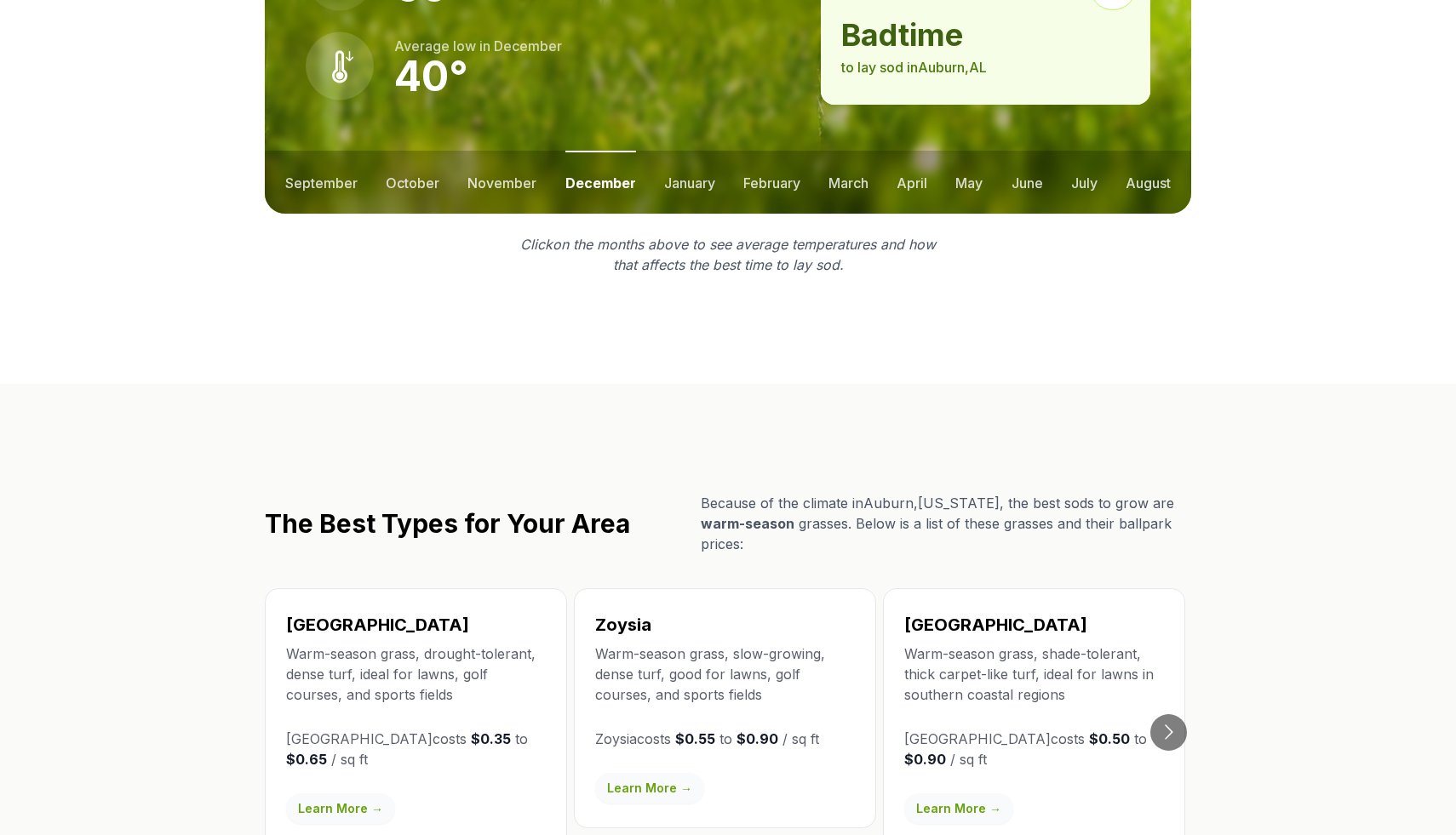
scroll to position [2568, 0]
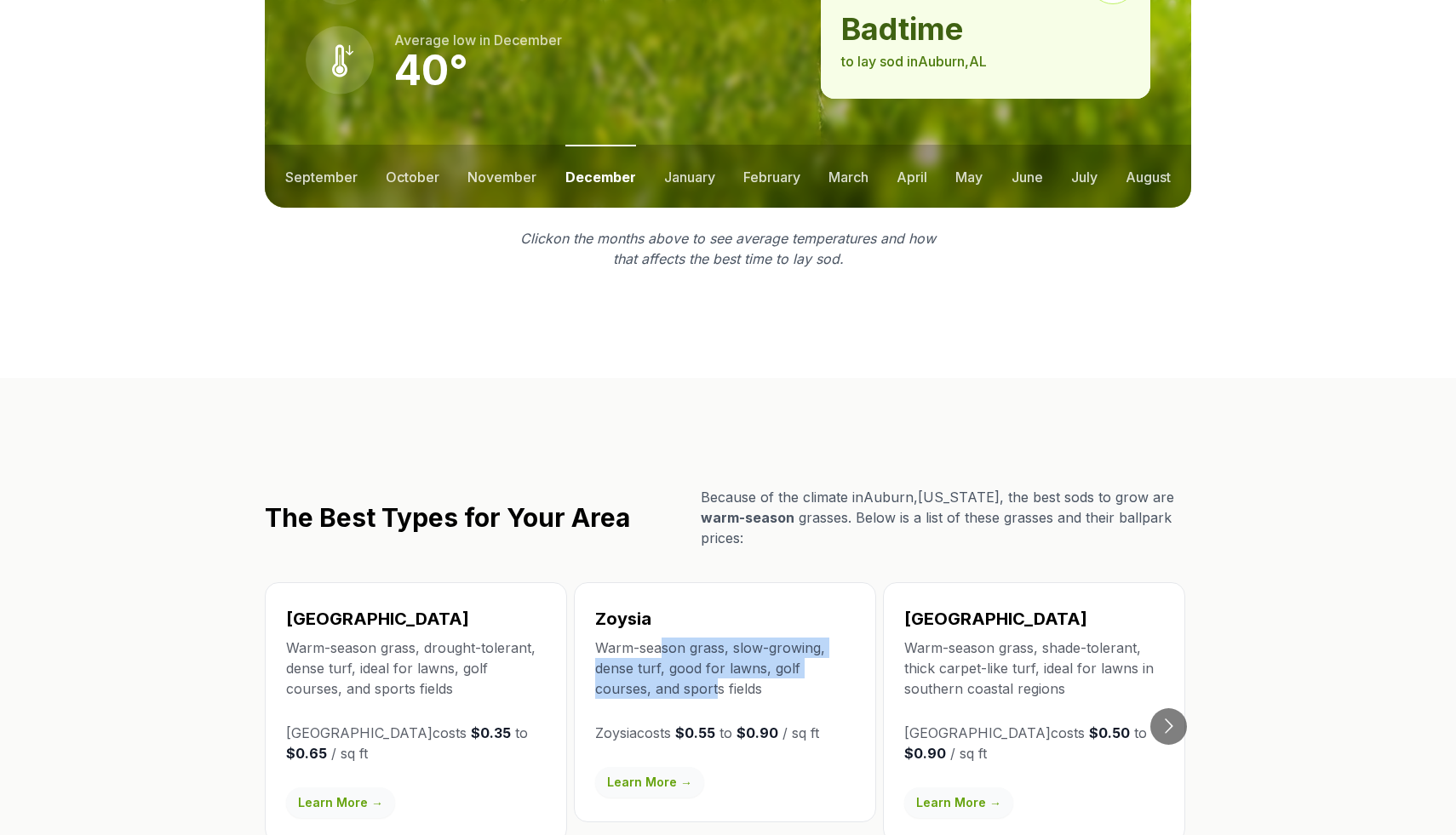
drag, startPoint x: 659, startPoint y: 537, endPoint x: 731, endPoint y: 575, distance: 81.4
click at [731, 638] on p "Warm-season grass, slow-growing, dense turf, good for lawns, golf courses, and …" at bounding box center [725, 668] width 260 height 61
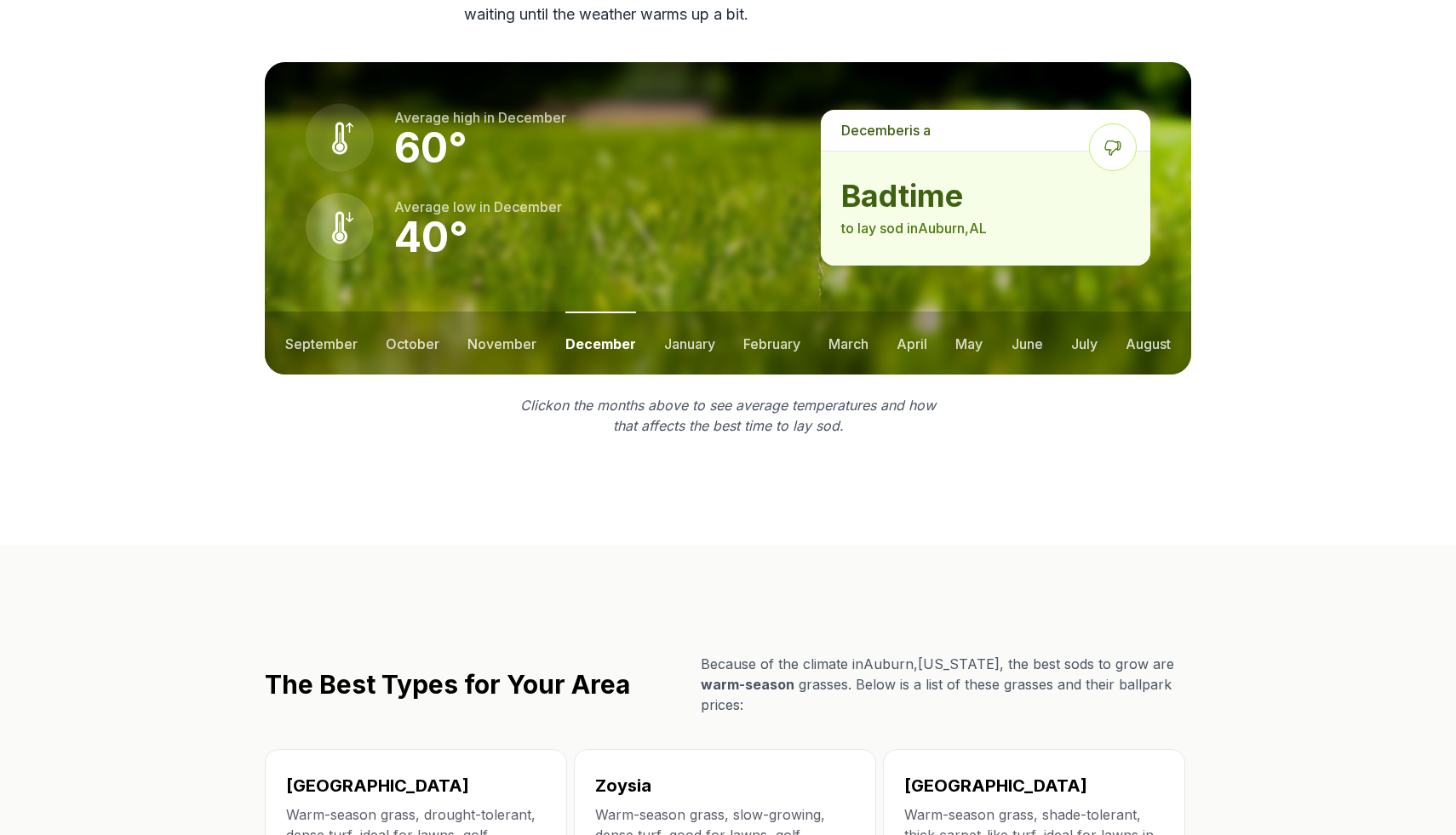
drag, startPoint x: 814, startPoint y: 555, endPoint x: 871, endPoint y: 596, distance: 70.2
click at [871, 654] on p "Because of the climate in [GEOGRAPHIC_DATA] , [US_STATE] , the best sods to gro…" at bounding box center [946, 685] width 491 height 61
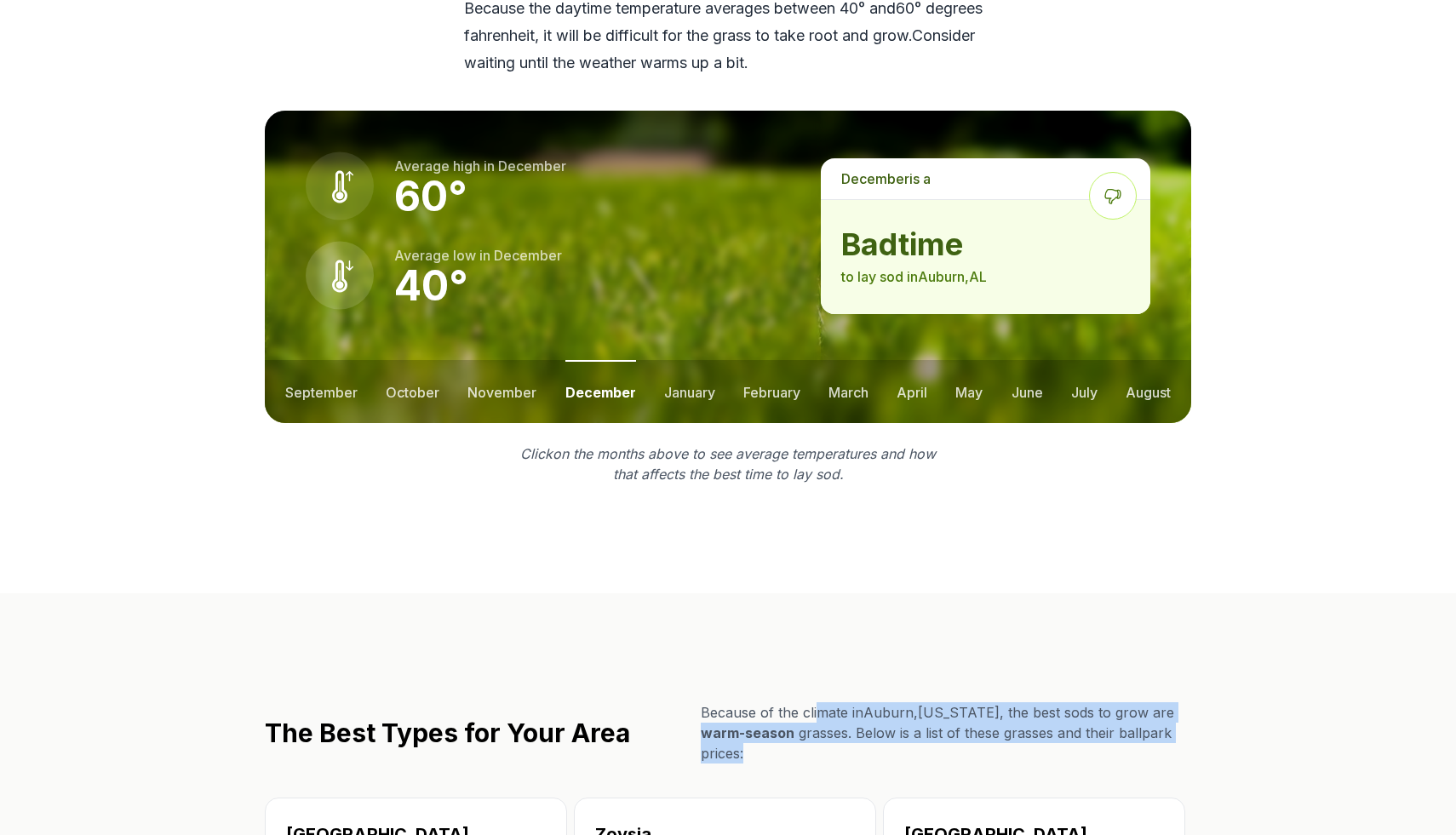
scroll to position [2238, 0]
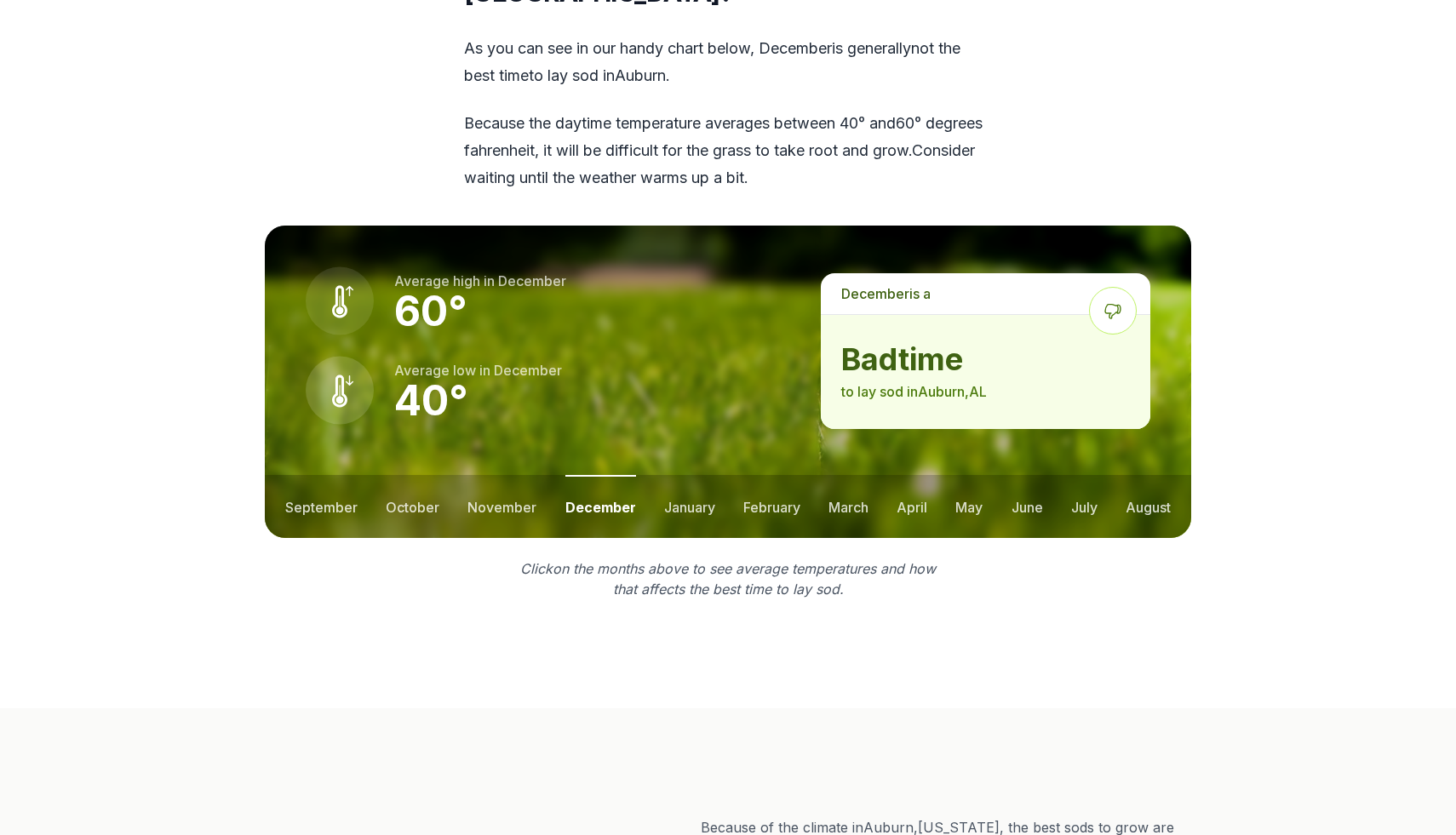
drag, startPoint x: 808, startPoint y: 487, endPoint x: 678, endPoint y: 463, distance: 132.2
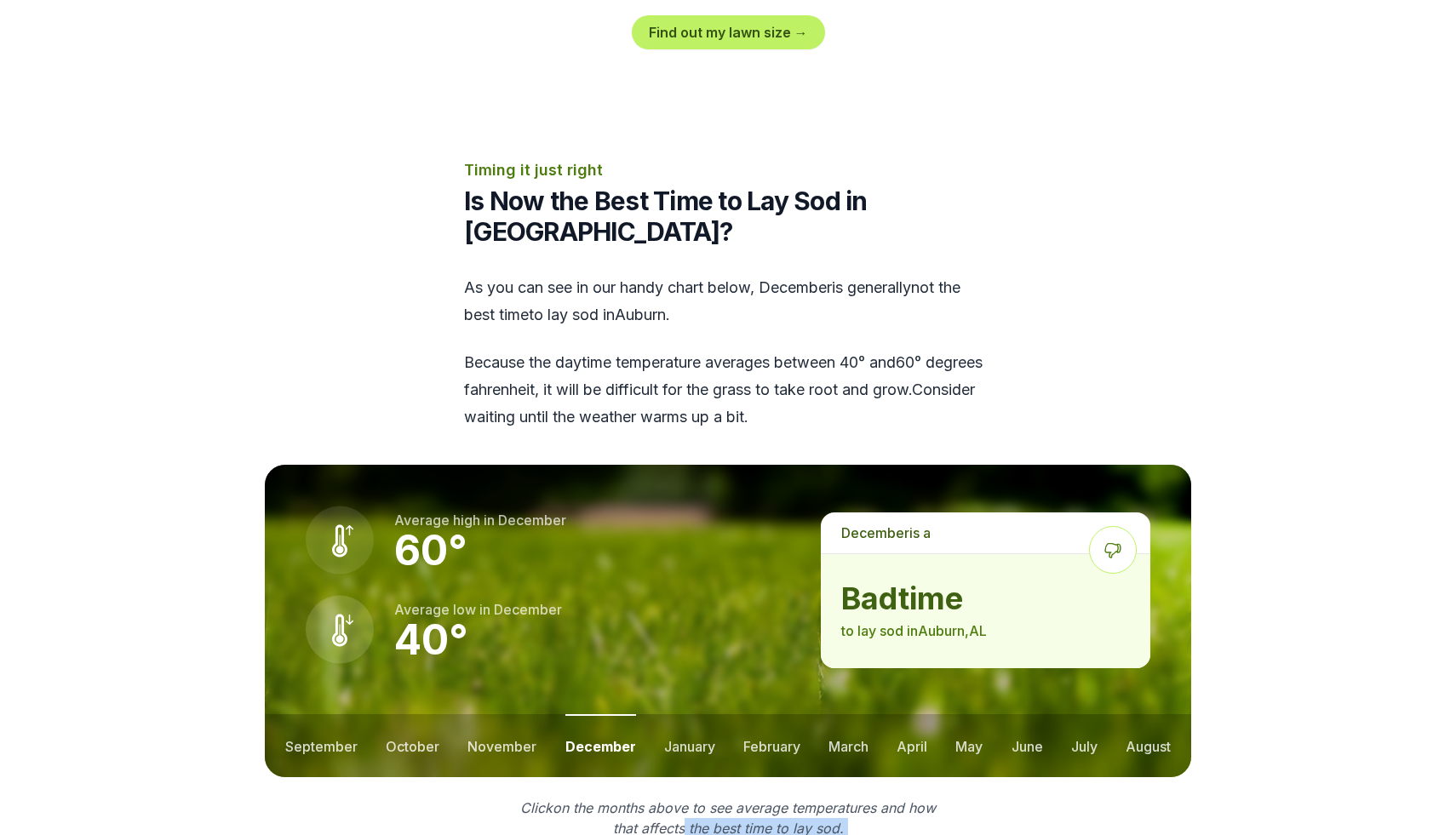
click at [631, 274] on div "As you can see in our handy chart below, december is generally not the best tim…" at bounding box center [727, 352] width 528 height 157
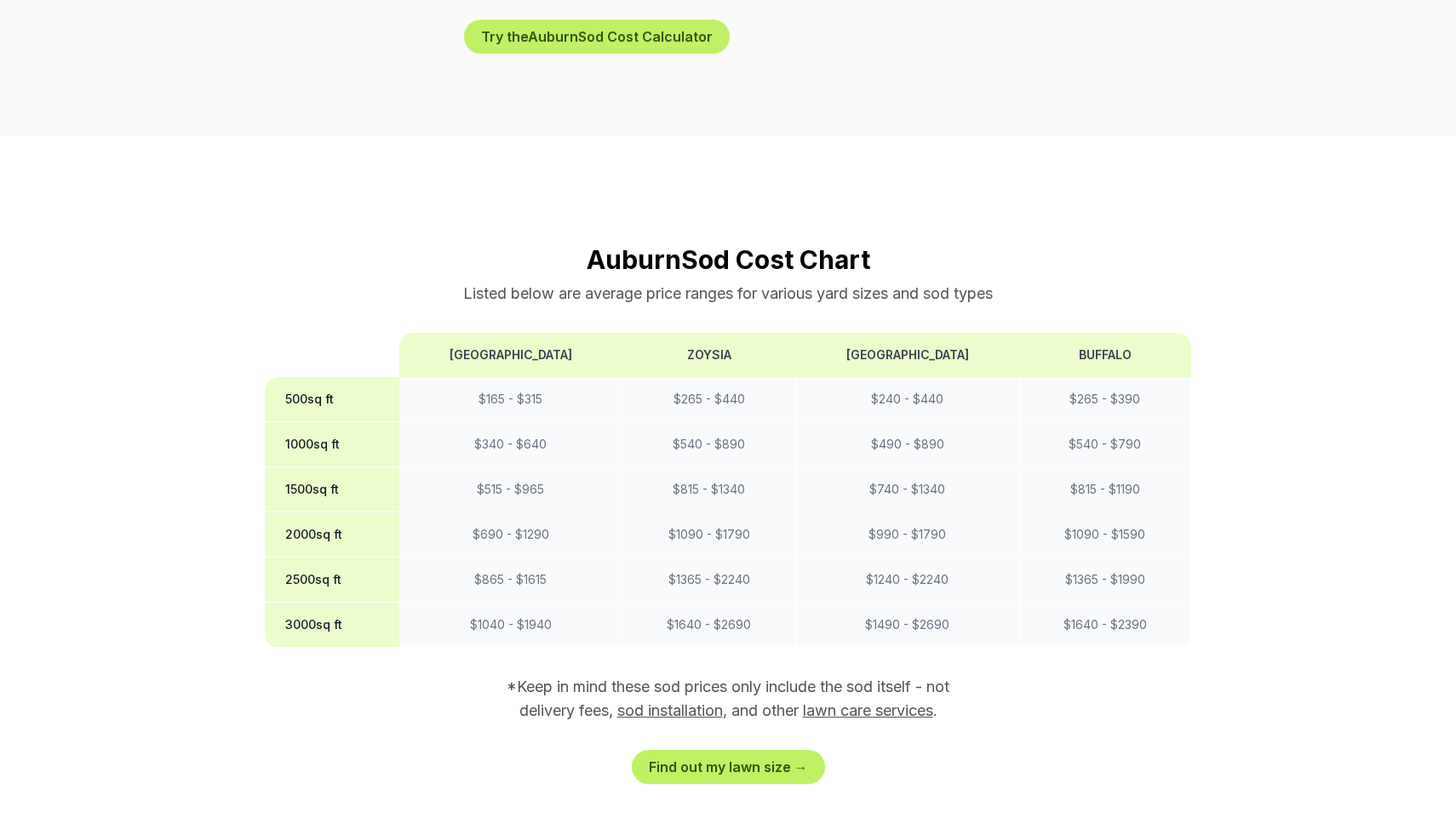
drag, startPoint x: 671, startPoint y: 140, endPoint x: 785, endPoint y: 260, distance: 165.5
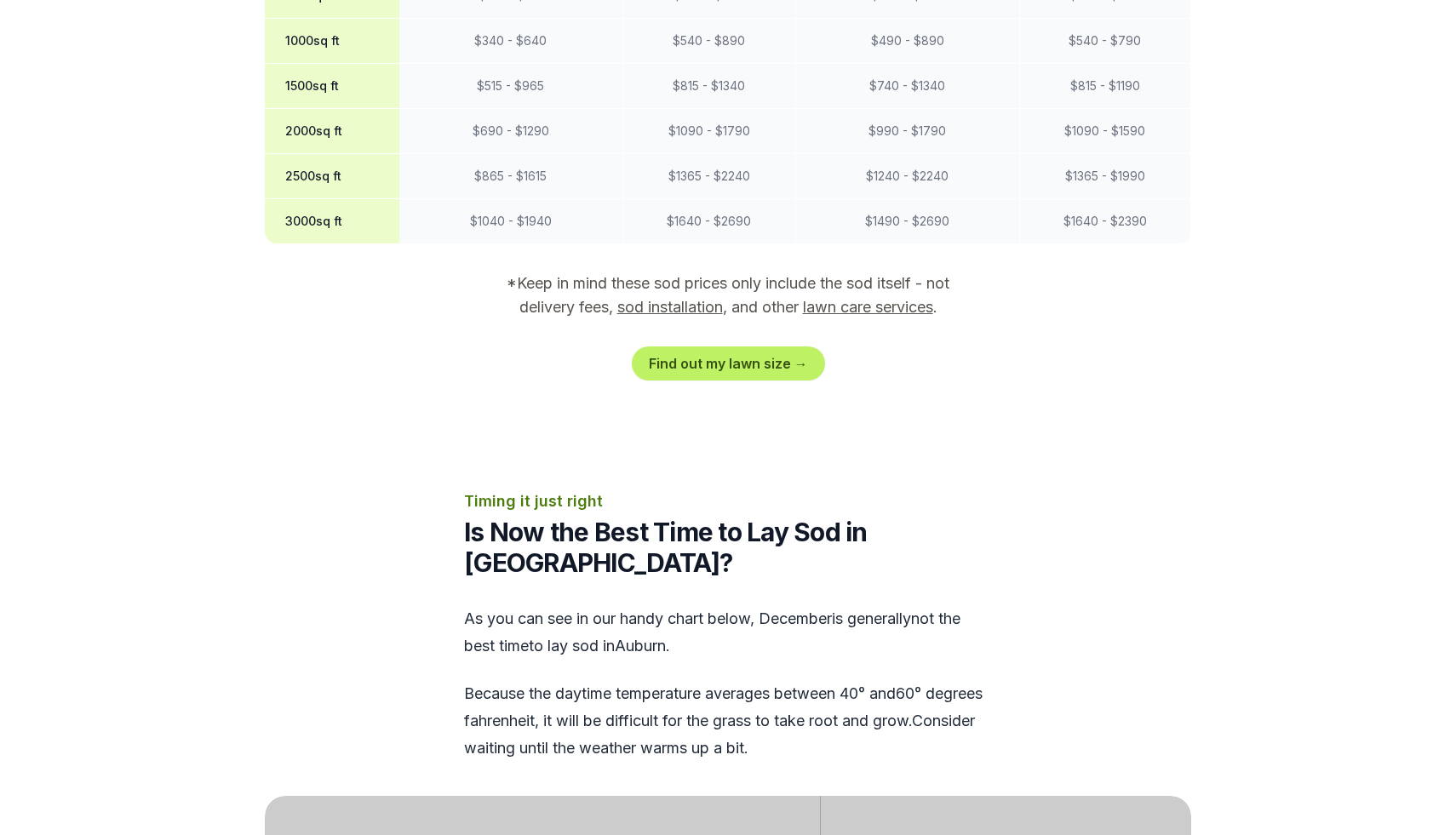
scroll to position [2096, 0]
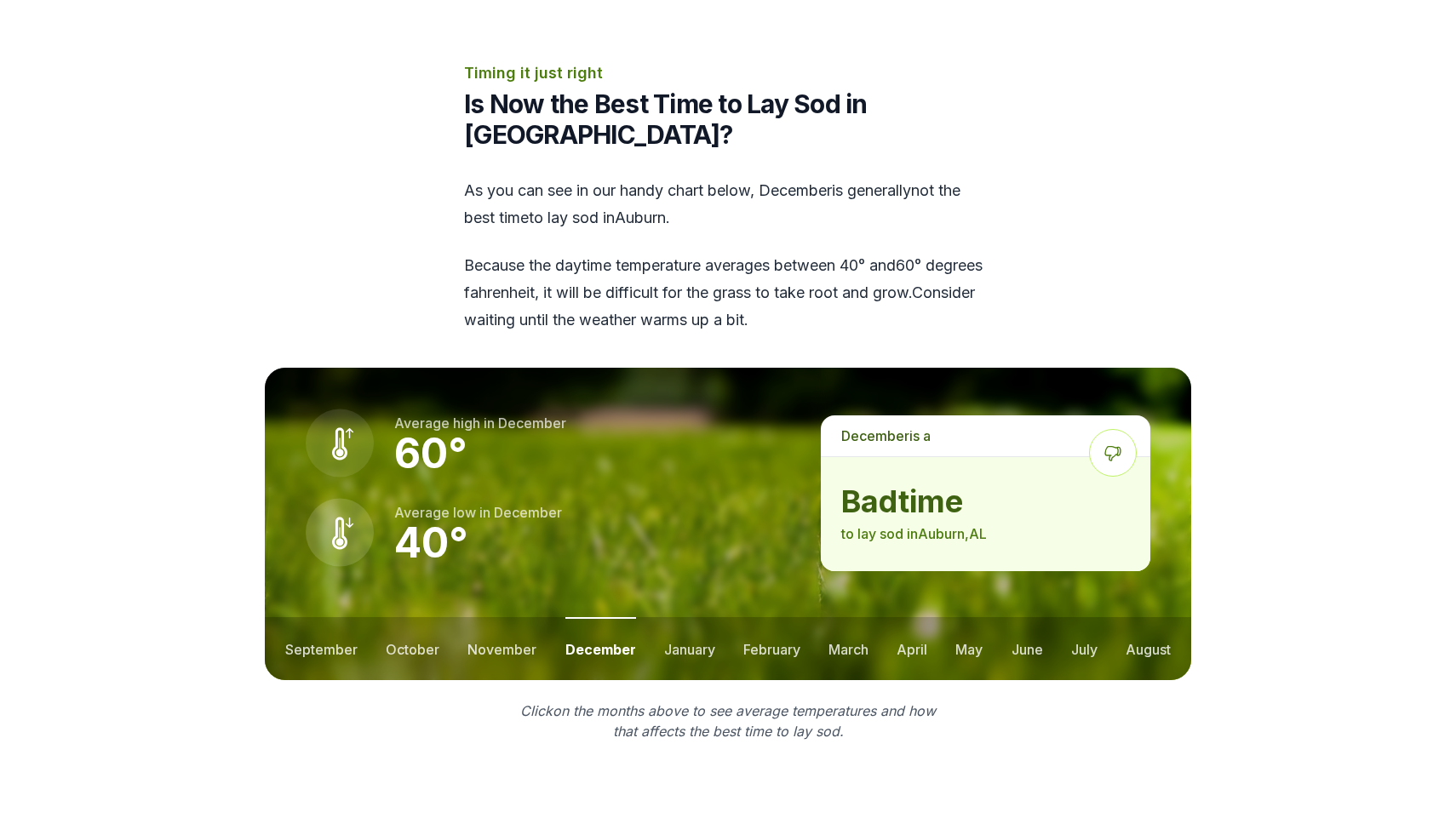
click at [853, 177] on div "As you can see in our handy chart below, december is generally not the best tim…" at bounding box center [727, 256] width 528 height 157
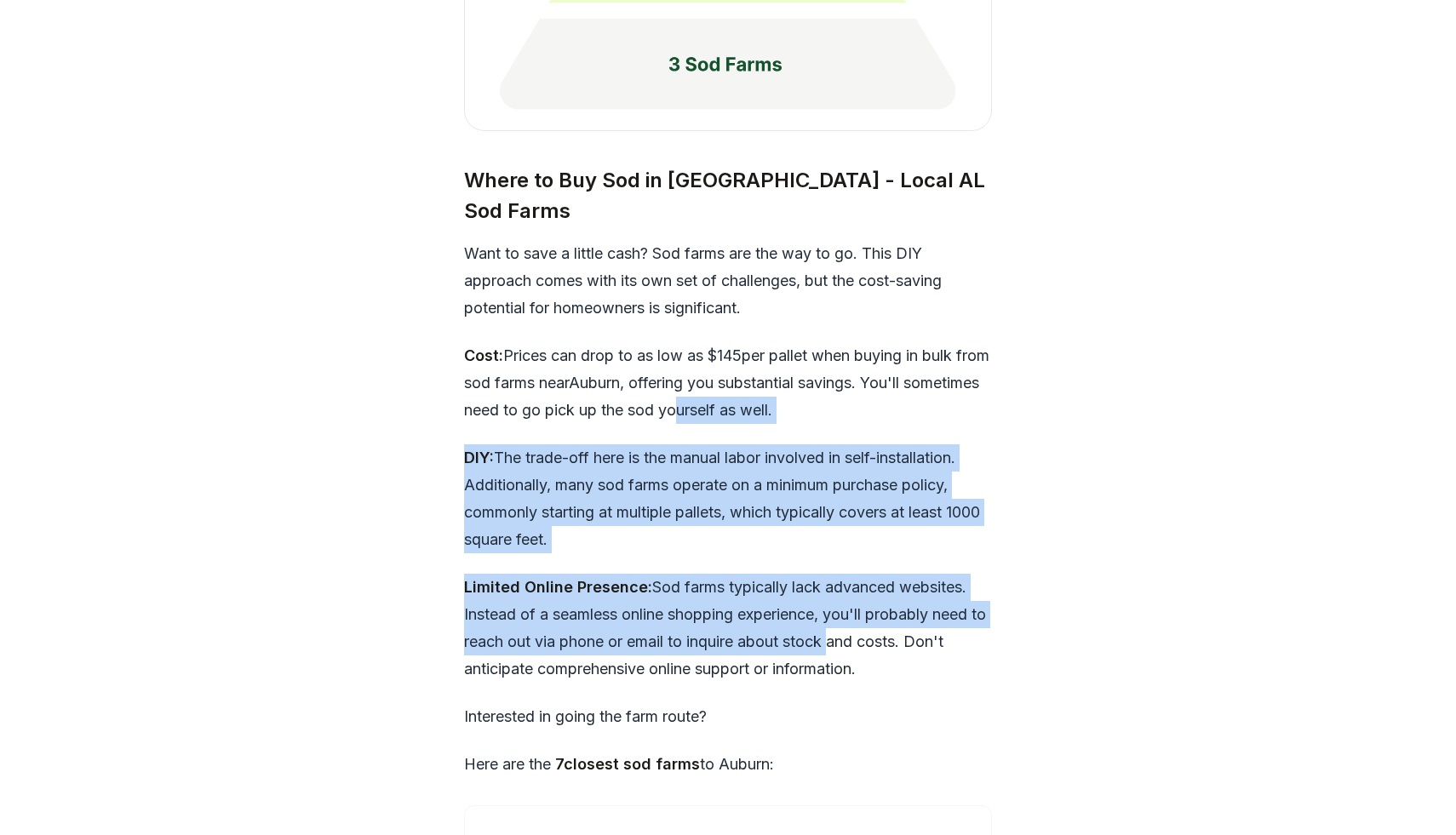
scroll to position [4754, 0]
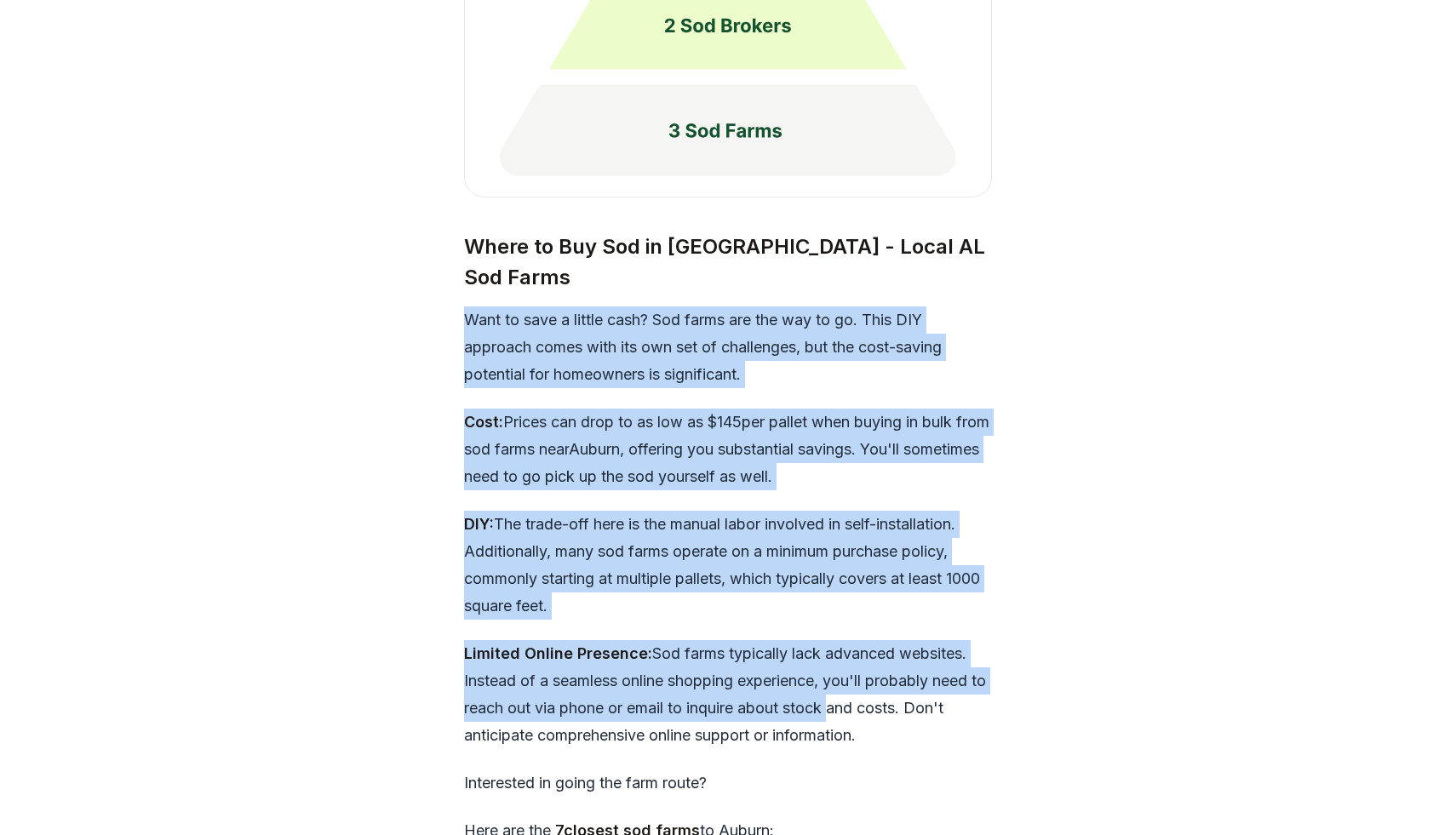
drag, startPoint x: 846, startPoint y: 337, endPoint x: 479, endPoint y: 156, distance: 409.2
click at [479, 156] on div "When it comes to sodding your new lawn in [GEOGRAPHIC_DATA] , [US_STATE] , ther…" at bounding box center [727, 407] width 528 height 2188
click at [675, 348] on div "When it comes to sodding your new lawn in [GEOGRAPHIC_DATA] , [US_STATE] , ther…" at bounding box center [727, 407] width 528 height 2188
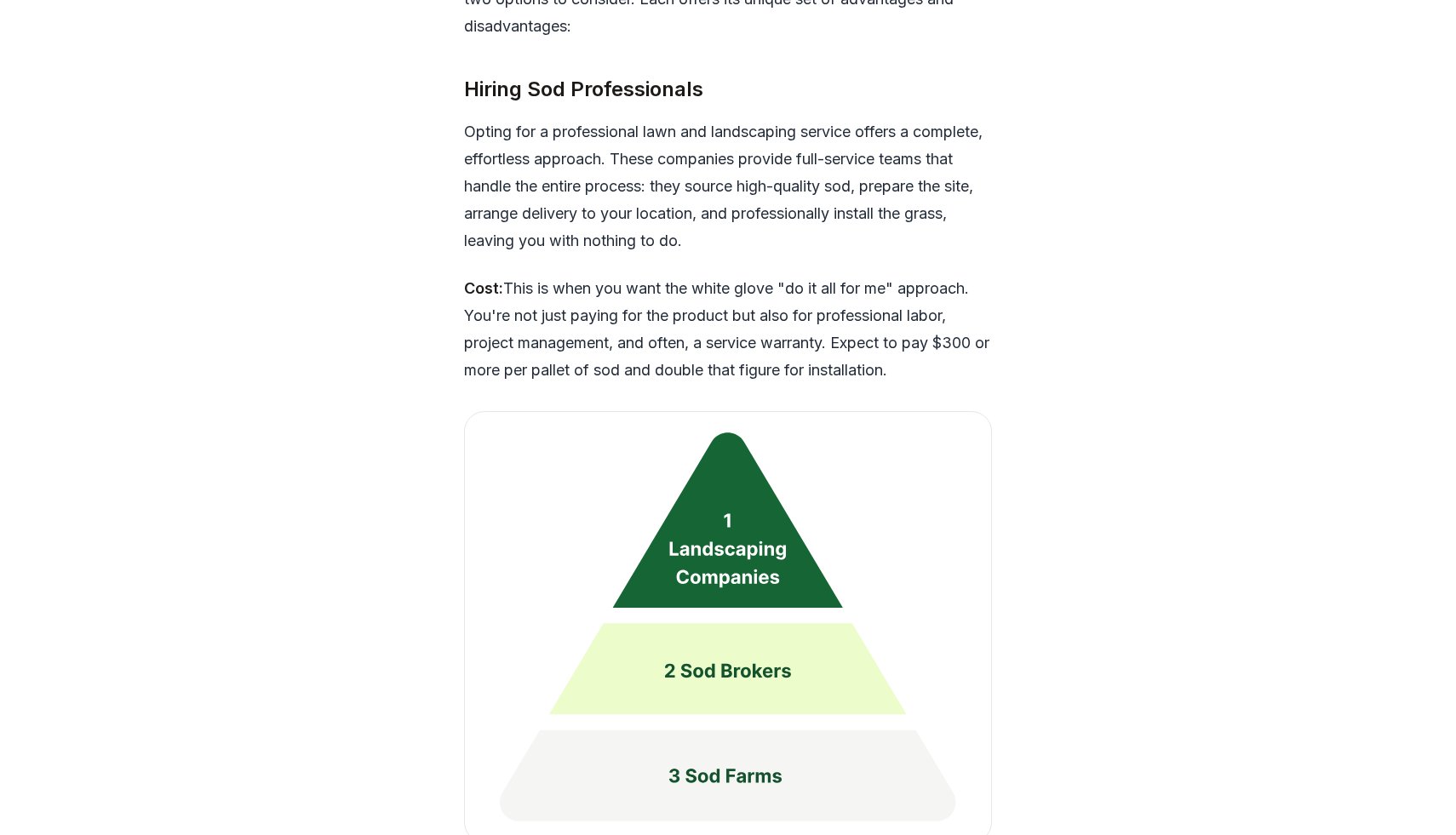
scroll to position [4269, 0]
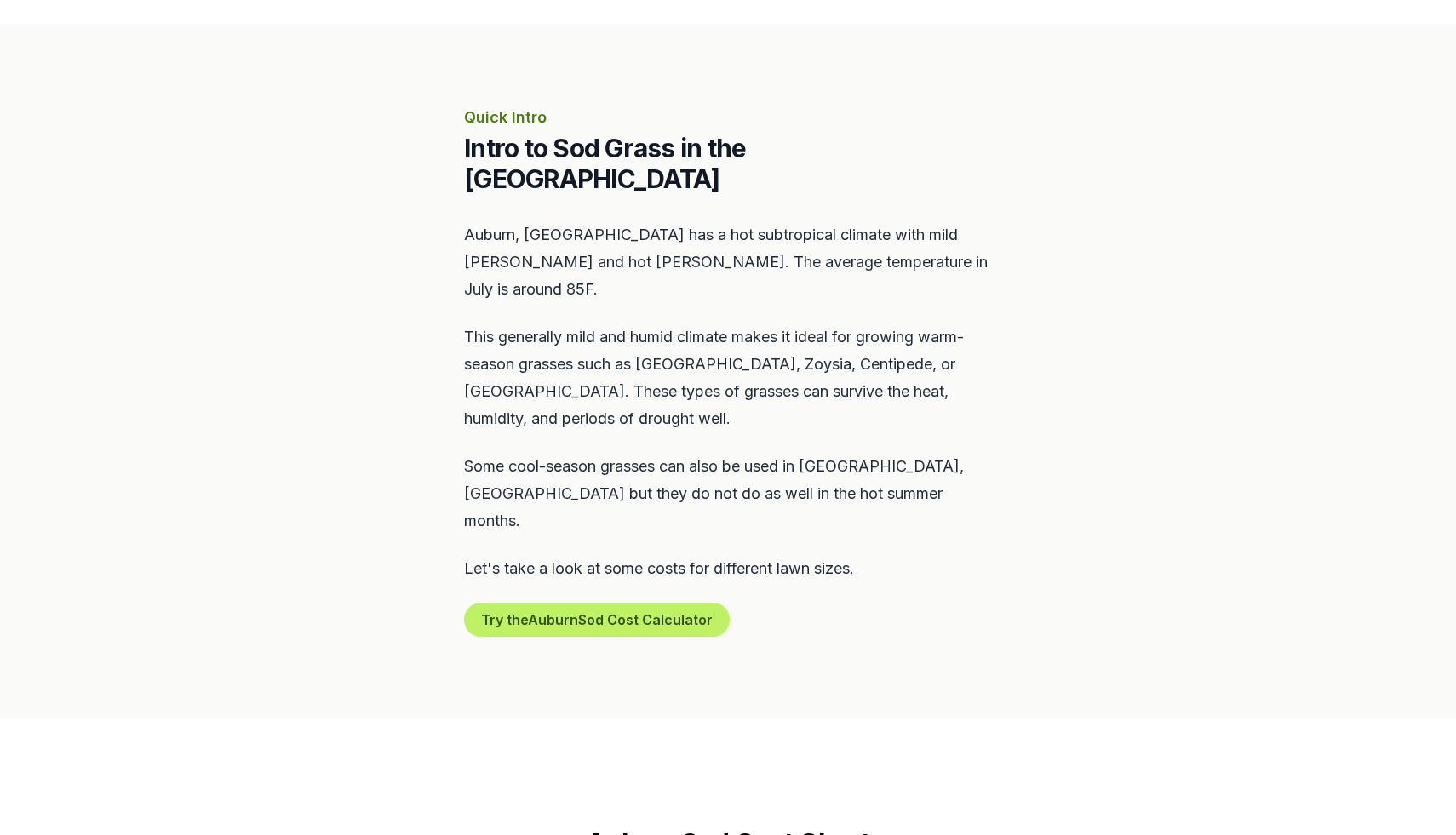
scroll to position [0, 0]
